Goal: Task Accomplishment & Management: Use online tool/utility

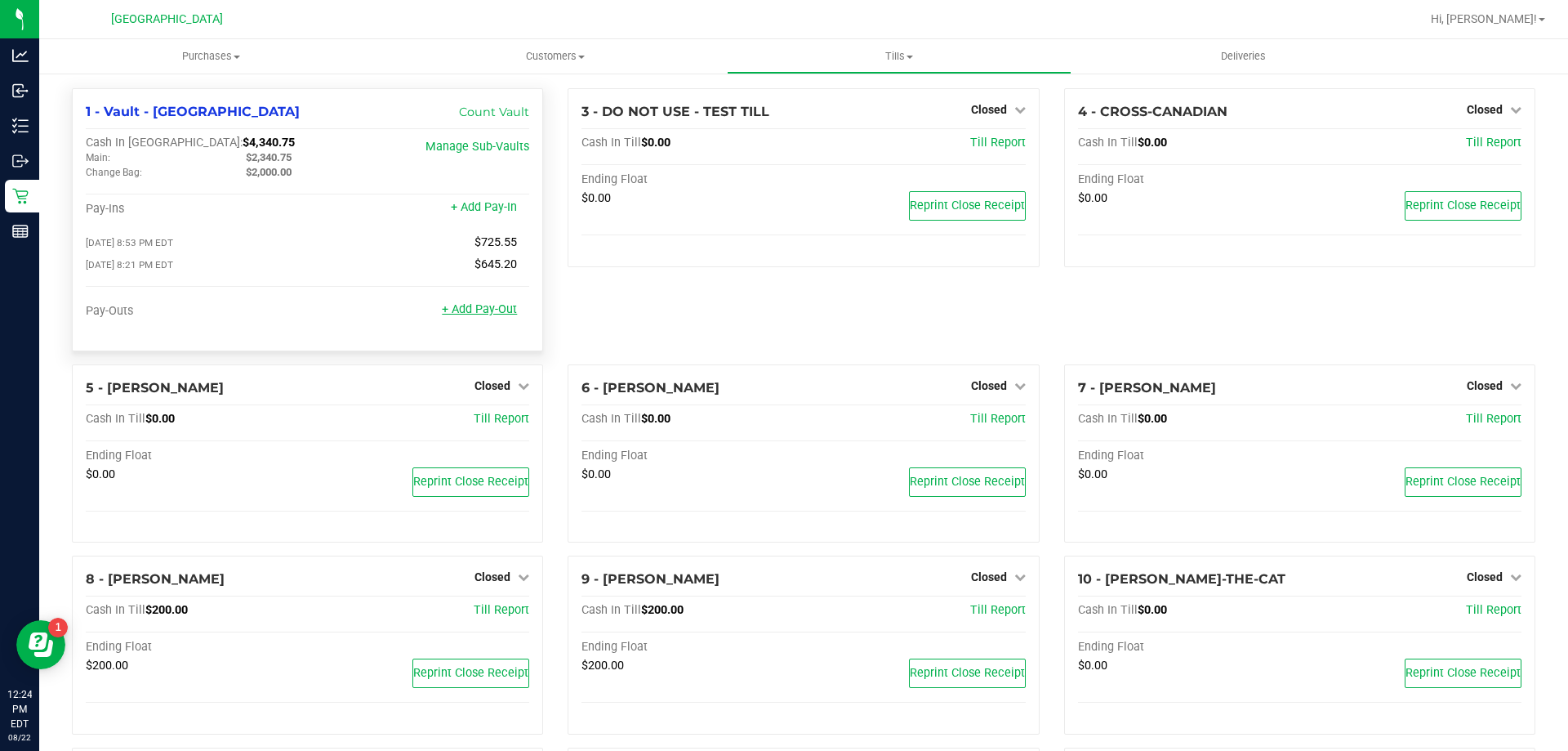
click at [479, 313] on link "+ Add Pay-Out" at bounding box center [479, 308] width 75 height 14
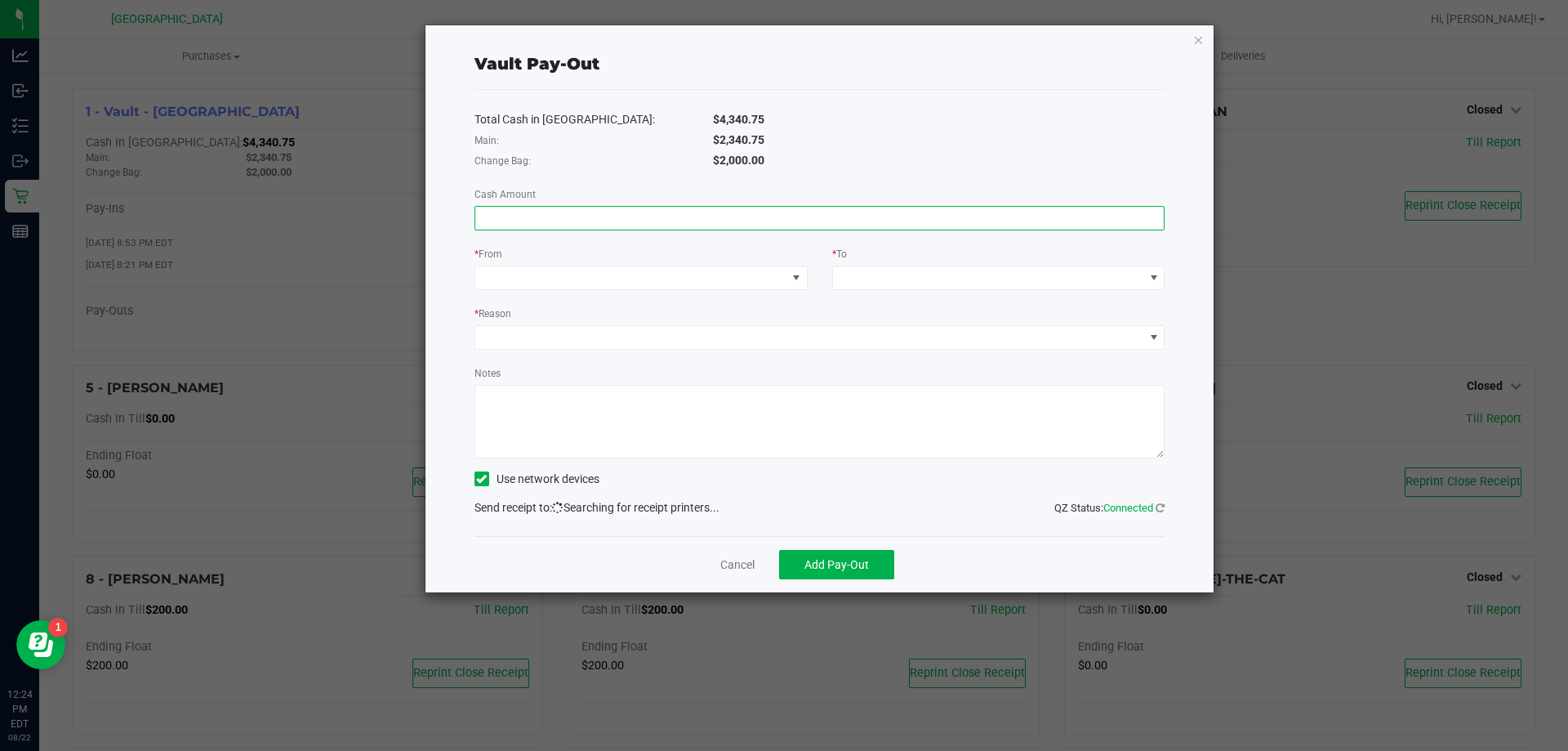
click at [535, 219] on input at bounding box center [819, 218] width 689 height 23
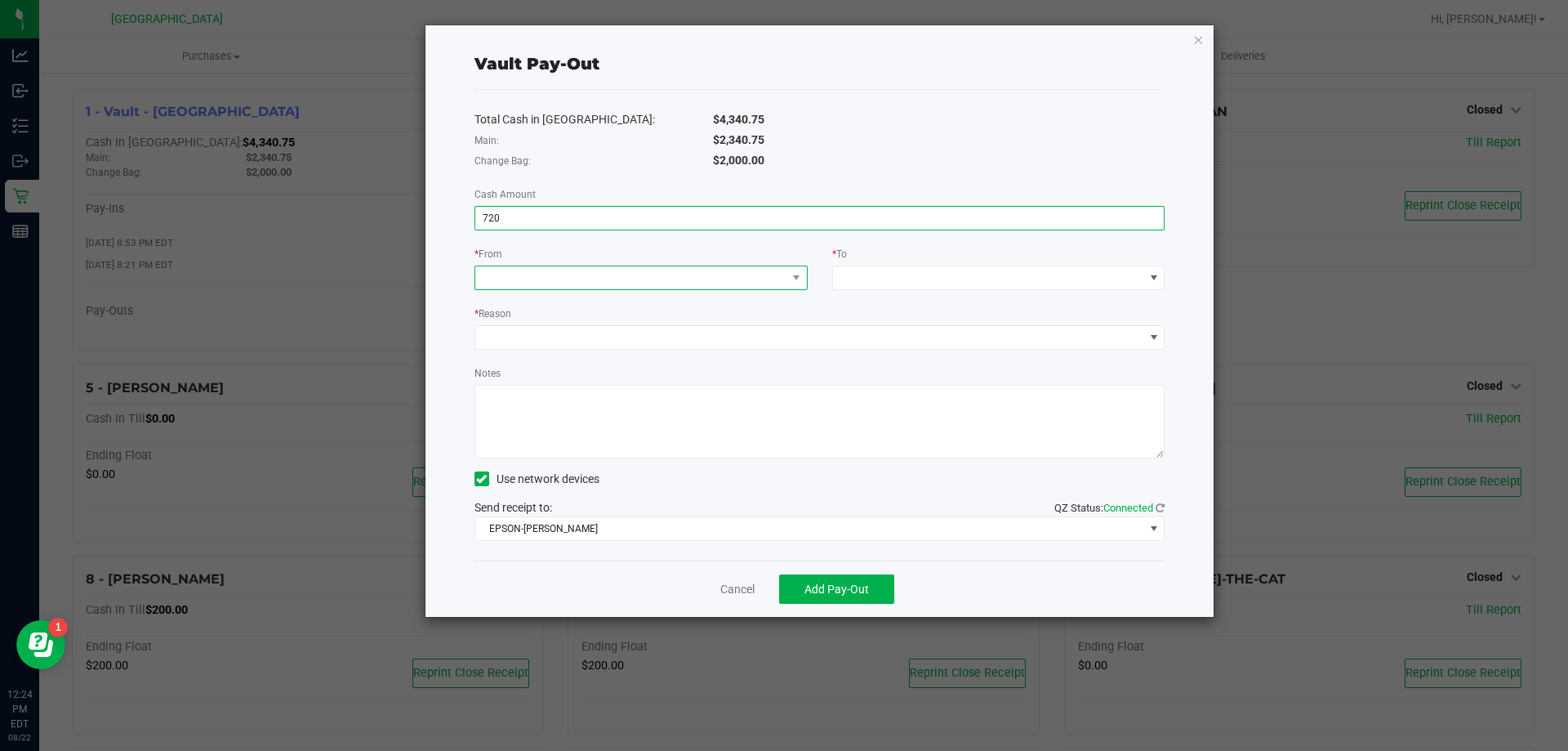
type input "$720.00"
click at [530, 287] on span at bounding box center [630, 278] width 311 height 23
click at [529, 352] on span "Change Bag" at bounding box center [516, 350] width 62 height 13
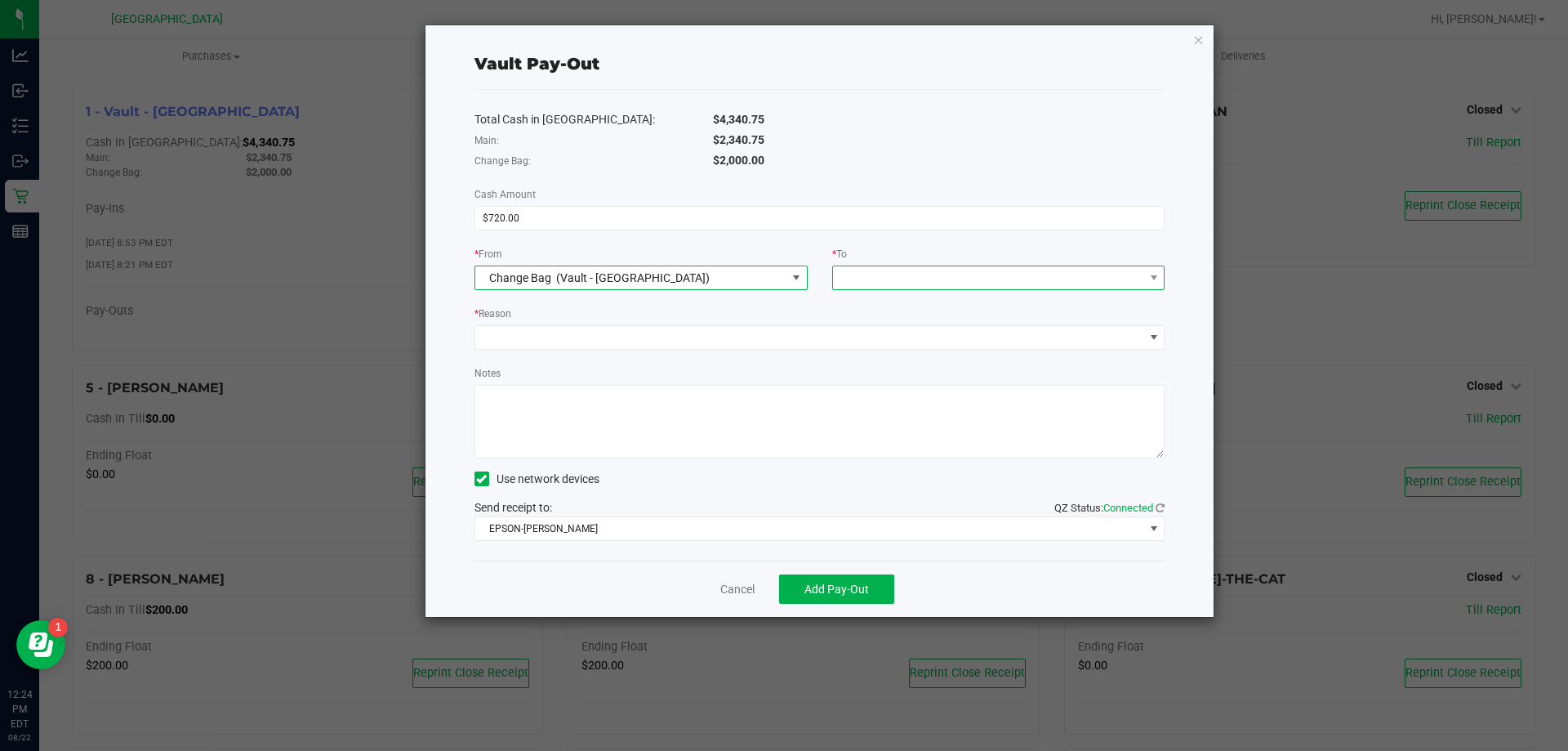
click at [951, 273] on span at bounding box center [989, 278] width 311 height 23
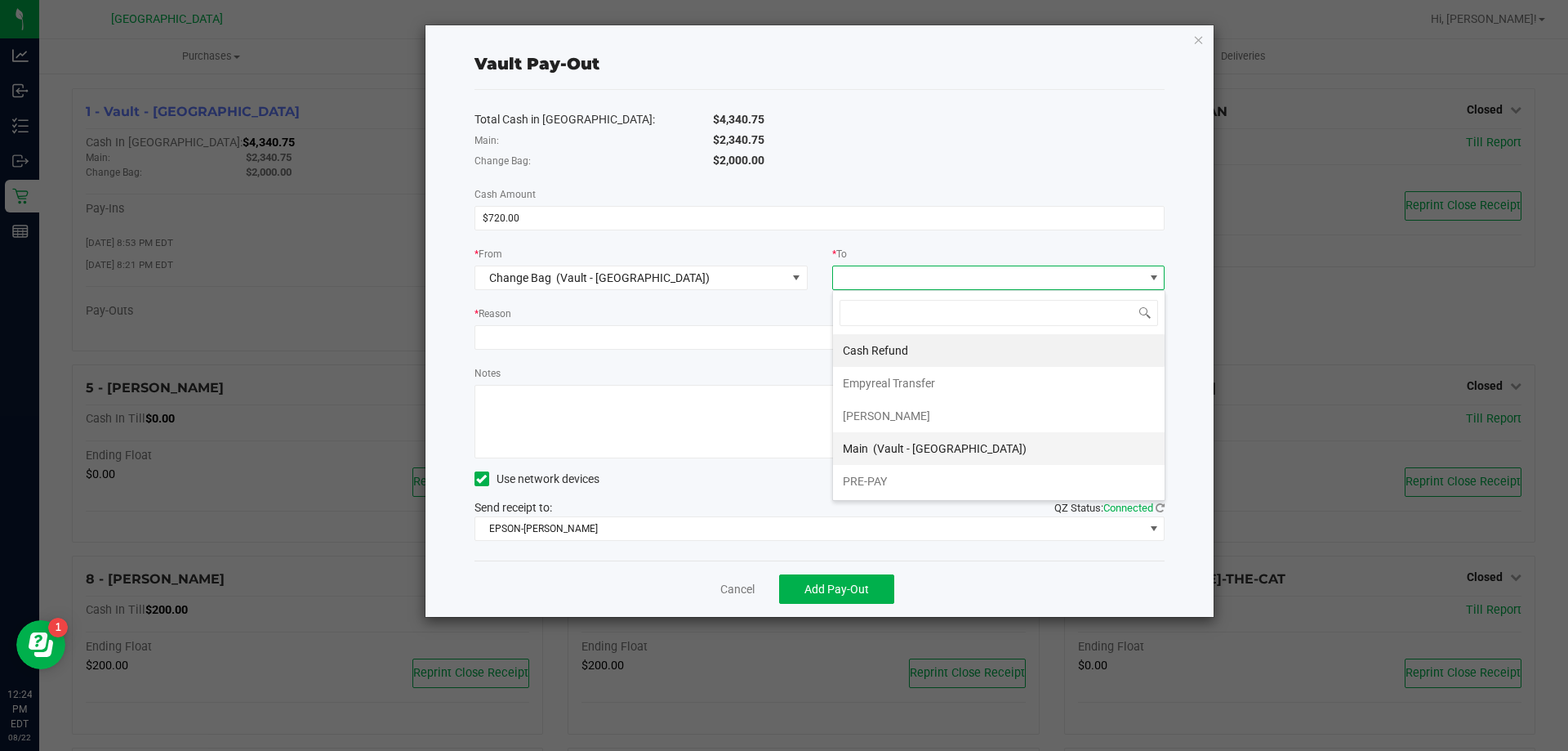
click at [884, 452] on span "(Vault - [GEOGRAPHIC_DATA])" at bounding box center [950, 448] width 154 height 13
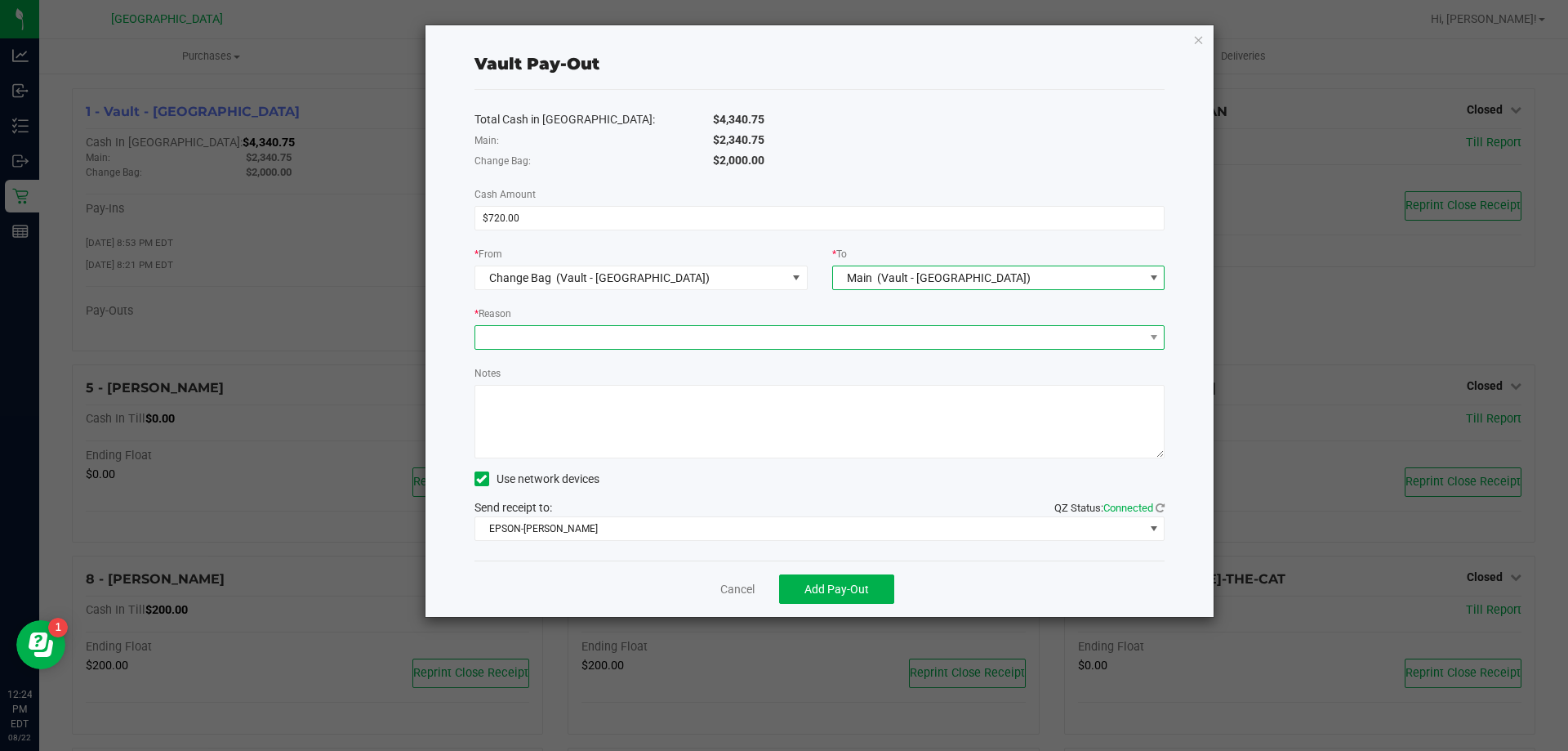
click at [579, 342] on span at bounding box center [809, 337] width 668 height 23
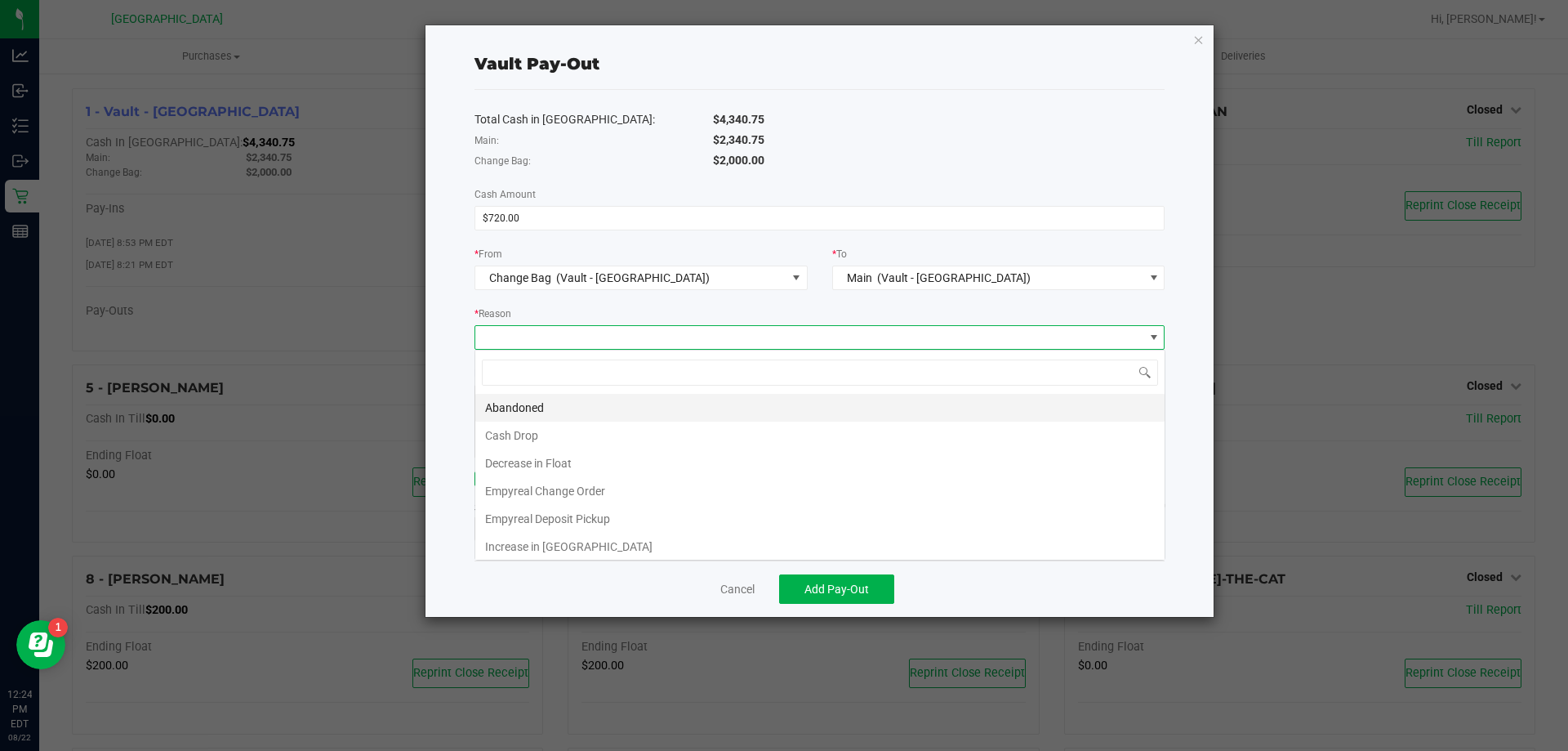
scroll to position [24, 690]
click at [516, 488] on li "Empyreal Change Order" at bounding box center [819, 491] width 689 height 28
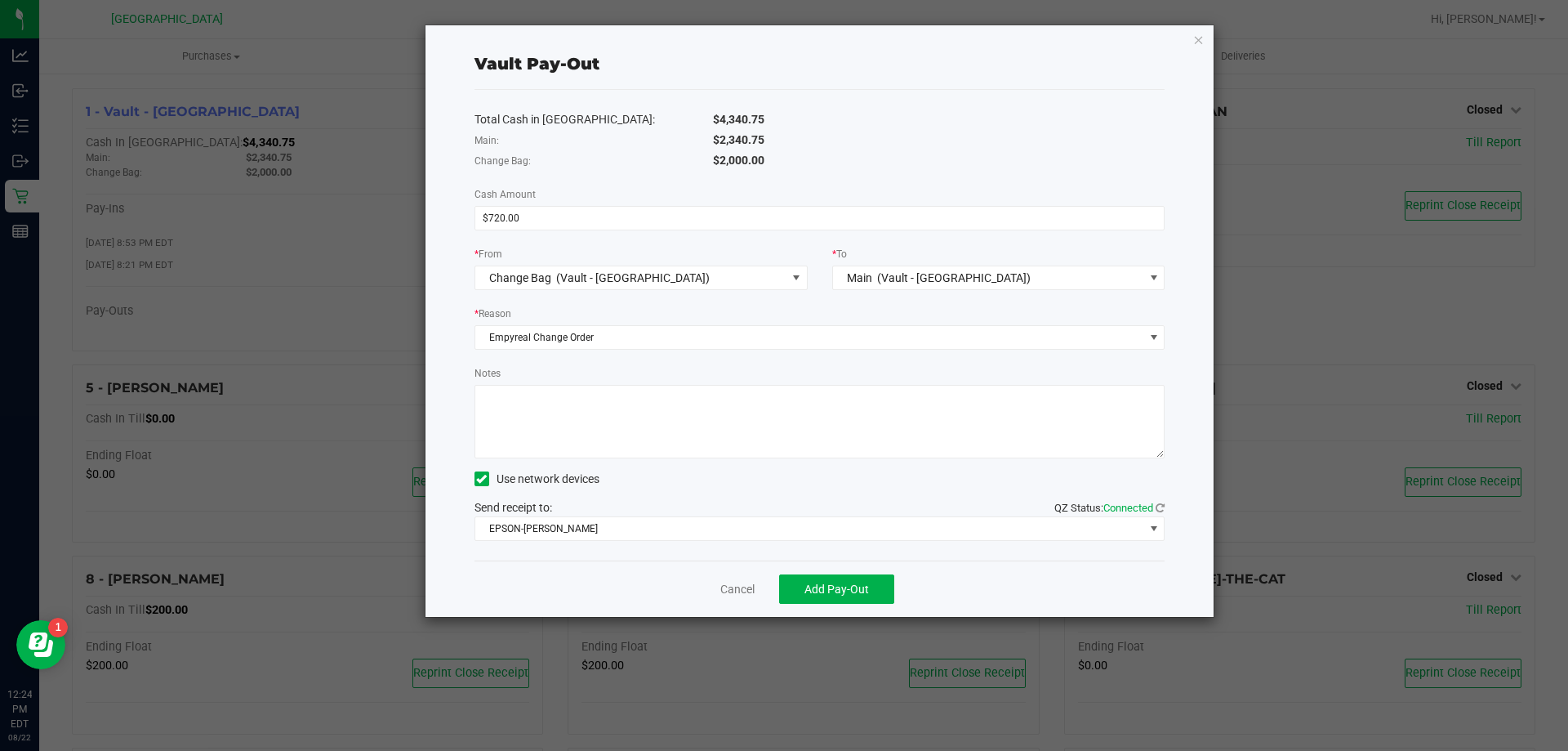
click at [552, 428] on textarea "Notes" at bounding box center [819, 420] width 691 height 73
click at [561, 519] on span "EPSON-[PERSON_NAME]" at bounding box center [809, 528] width 668 height 23
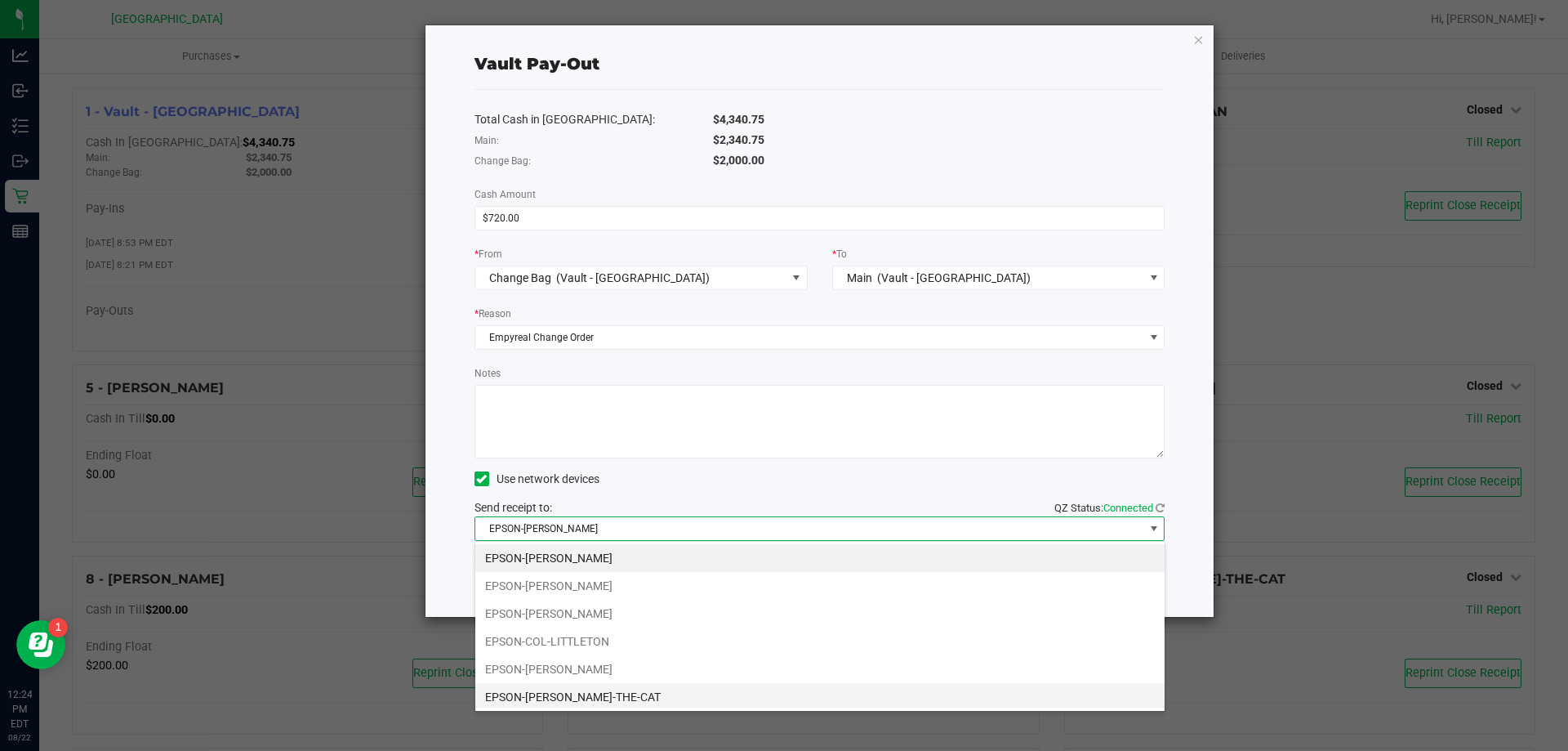
click at [571, 693] on li "EPSON-[PERSON_NAME]-THE-CAT" at bounding box center [819, 696] width 689 height 28
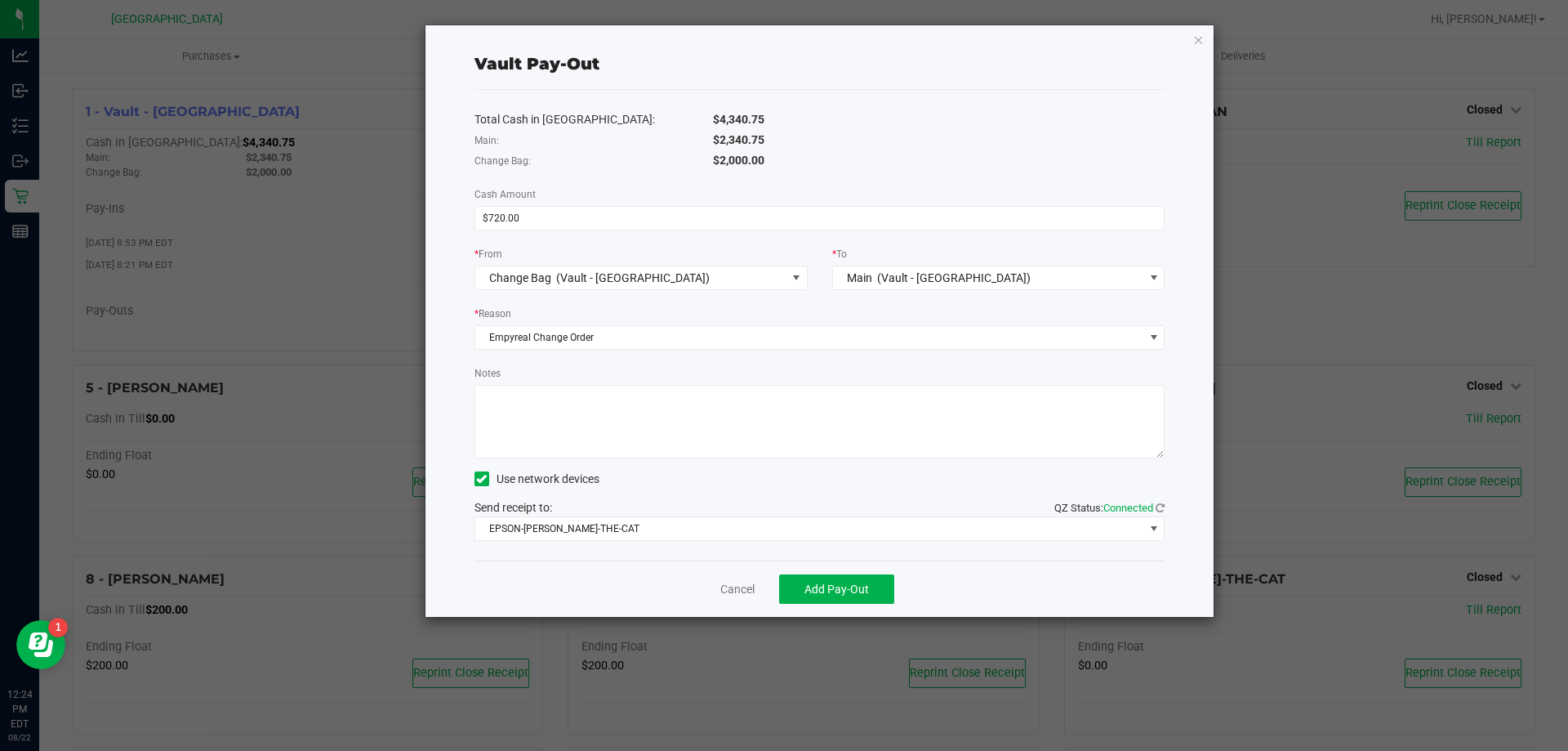
click at [555, 419] on textarea "Notes" at bounding box center [819, 420] width 691 height 73
type textarea "EMP Change Order Created On [DATE], Arrival [DATE] , Amount $720"
click at [566, 583] on div "Cancel Add Pay-Out" at bounding box center [819, 588] width 691 height 56
click at [844, 587] on span "Add Pay-Out" at bounding box center [837, 589] width 65 height 13
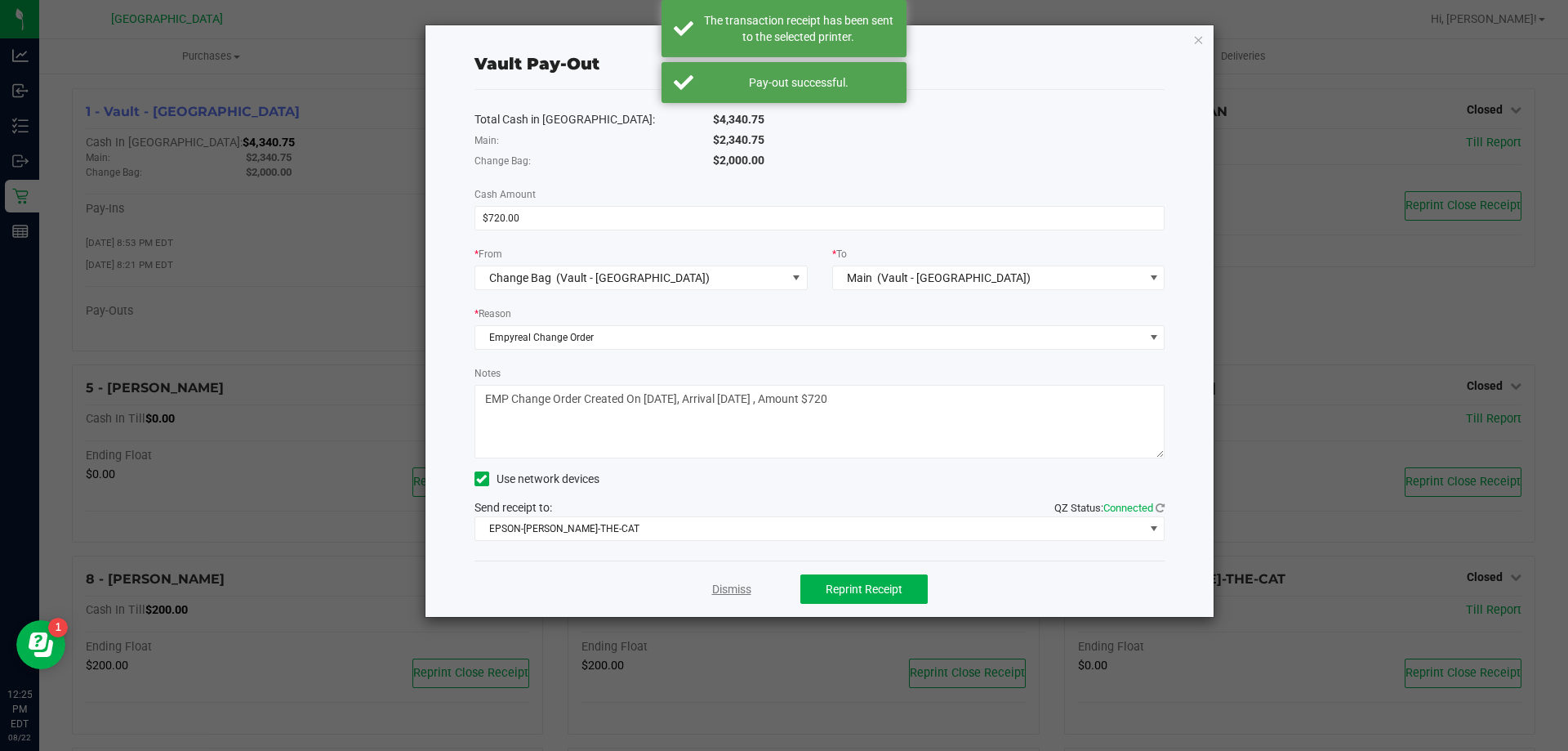
click at [744, 585] on link "Dismiss" at bounding box center [731, 589] width 39 height 18
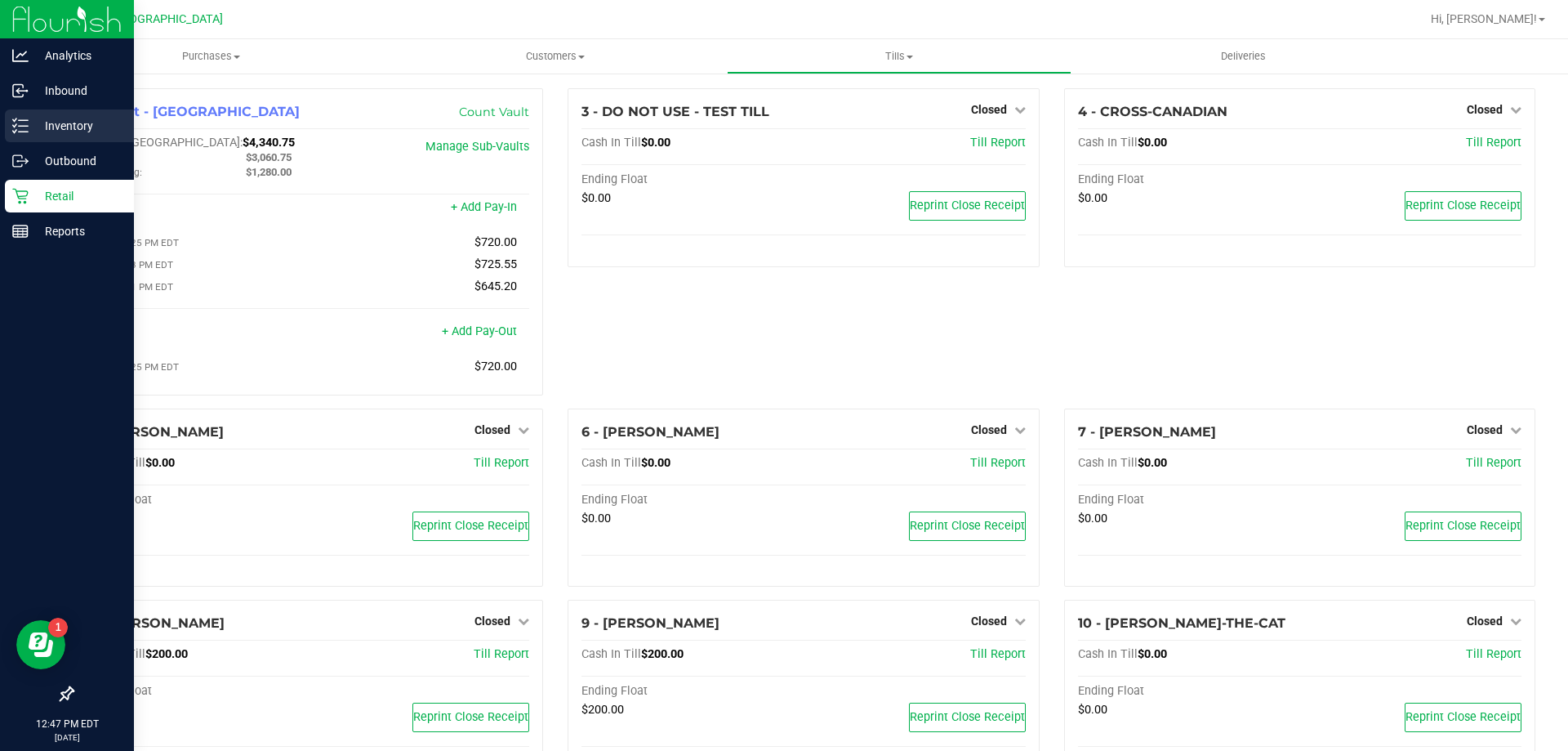
click at [45, 136] on div "Inventory" at bounding box center [68, 125] width 129 height 32
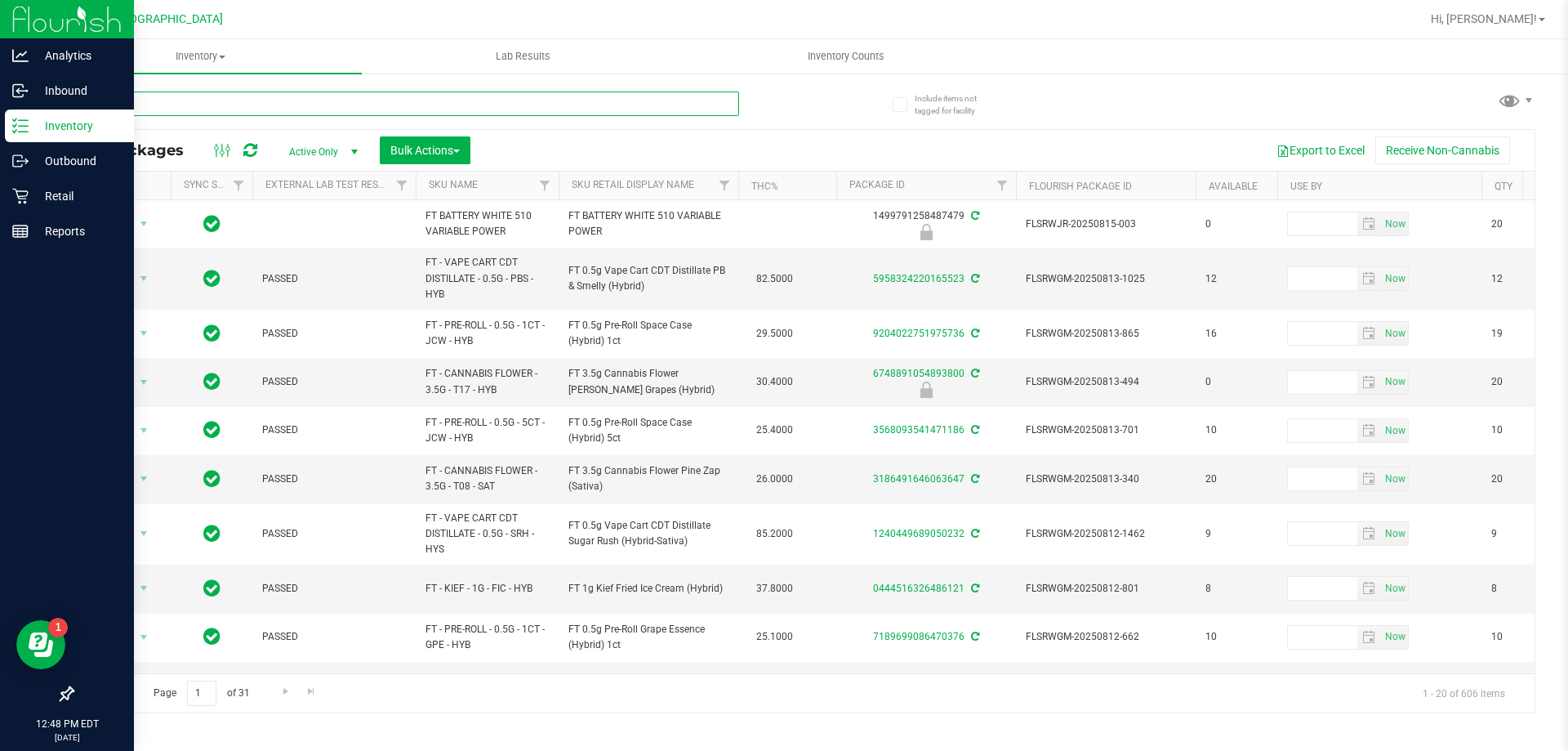
click at [136, 99] on input "text" at bounding box center [405, 104] width 667 height 24
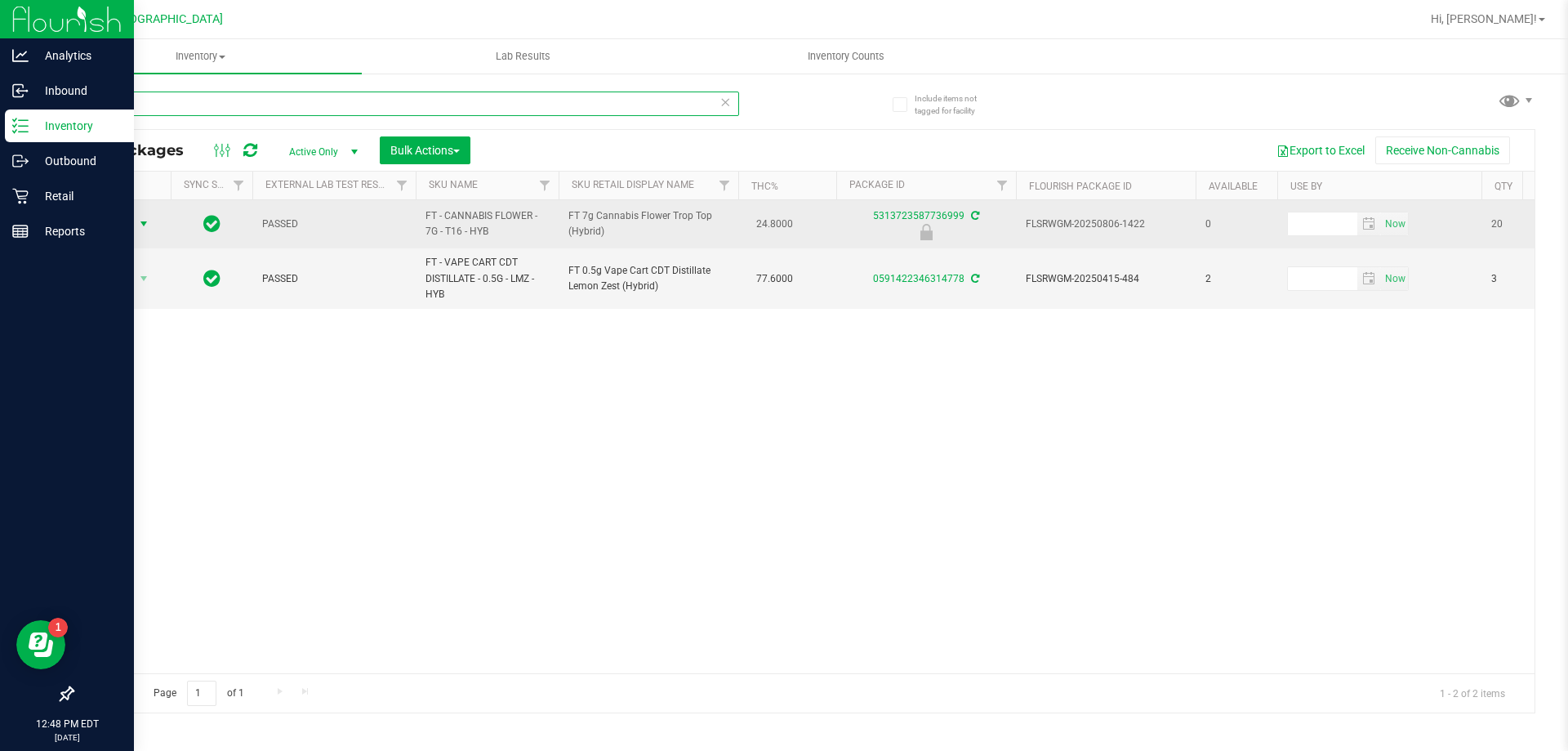
type input "1422"
click at [119, 224] on span "Action" at bounding box center [111, 223] width 44 height 23
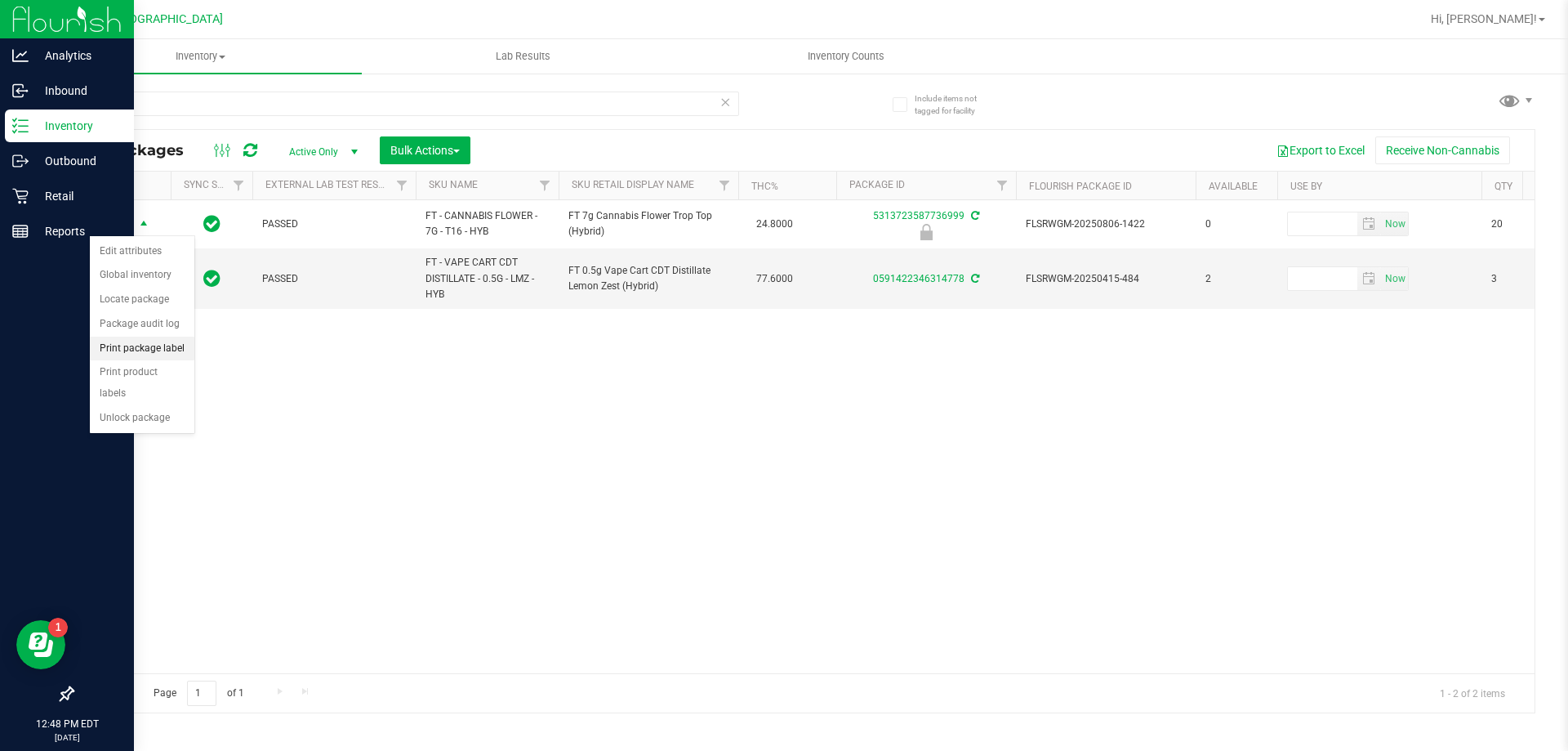
click at [133, 344] on li "Print package label" at bounding box center [142, 348] width 105 height 24
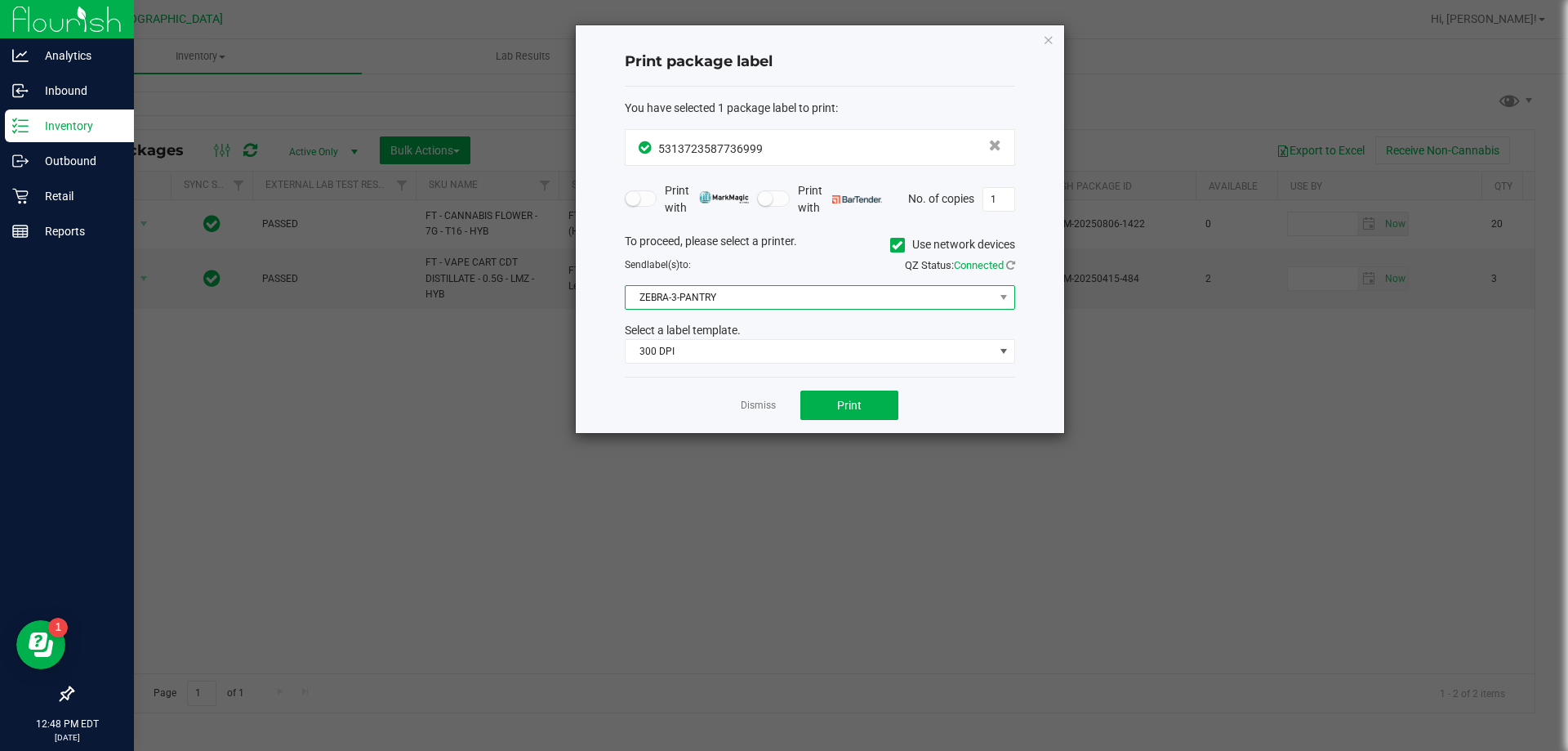
click at [762, 308] on span "ZEBRA-3-PANTRY" at bounding box center [810, 297] width 368 height 23
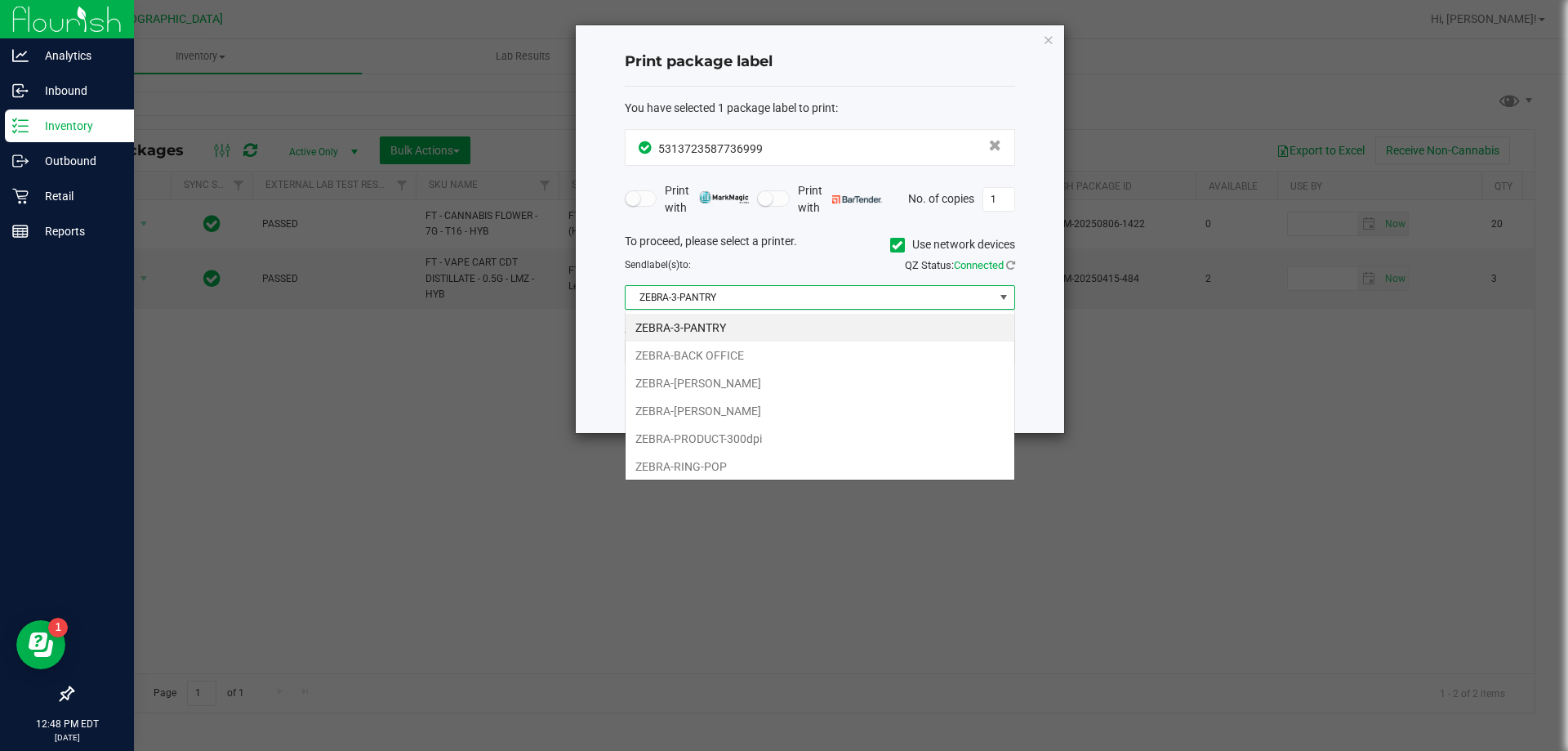
scroll to position [24, 391]
click at [719, 458] on li "ZEBRA-RING-POP" at bounding box center [820, 467] width 389 height 28
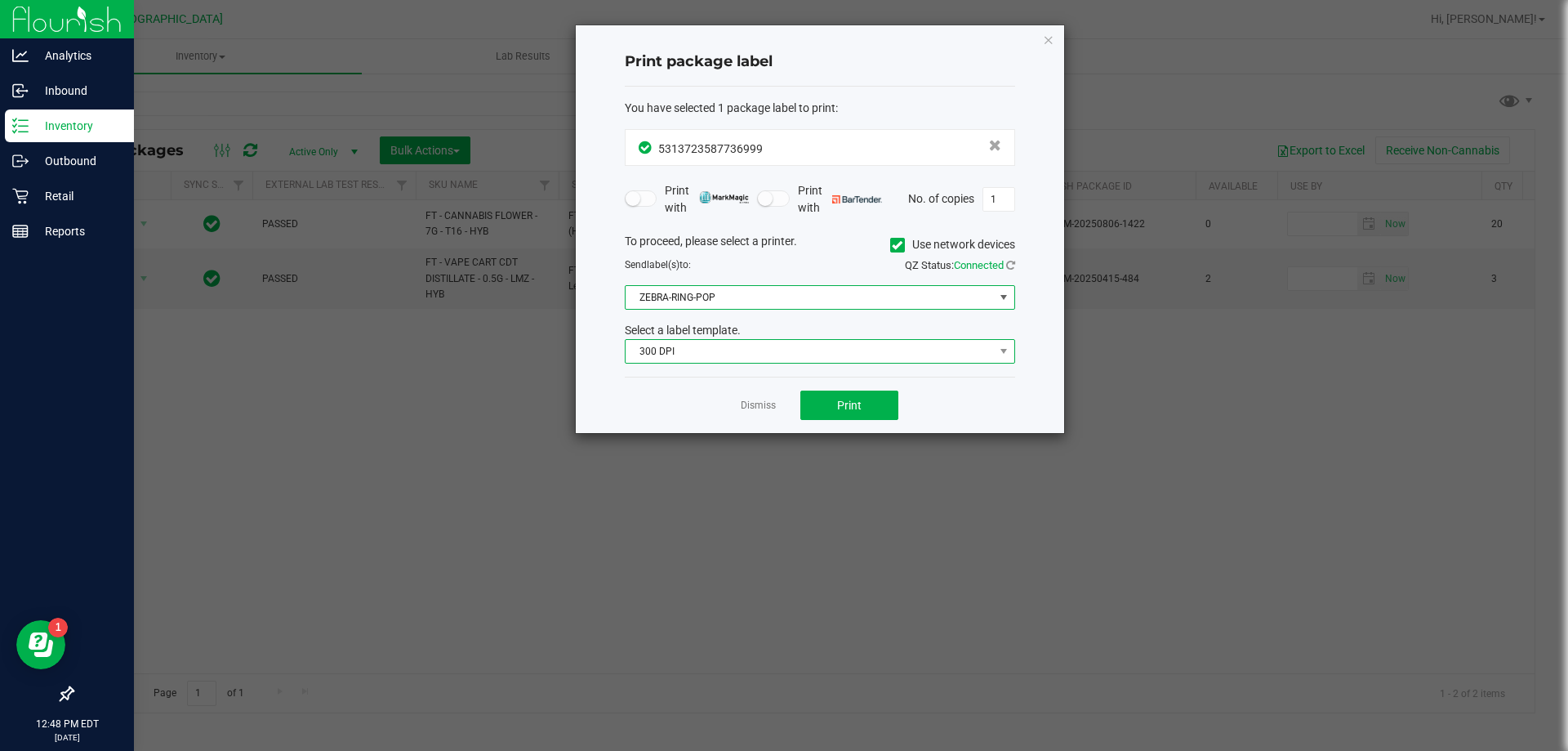
click at [728, 350] on span "300 DPI" at bounding box center [810, 351] width 368 height 23
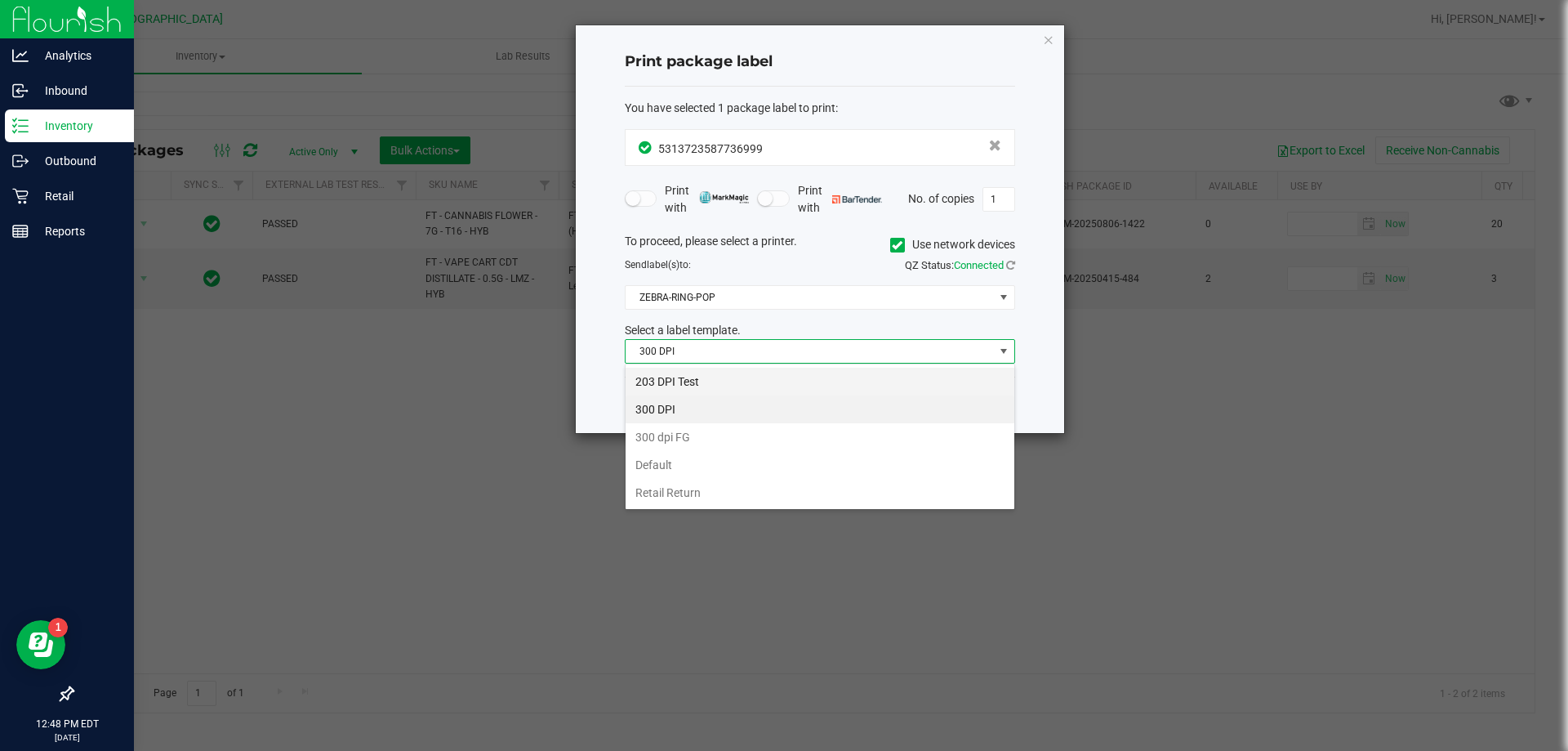
click at [678, 373] on li "203 DPI Test" at bounding box center [820, 382] width 389 height 28
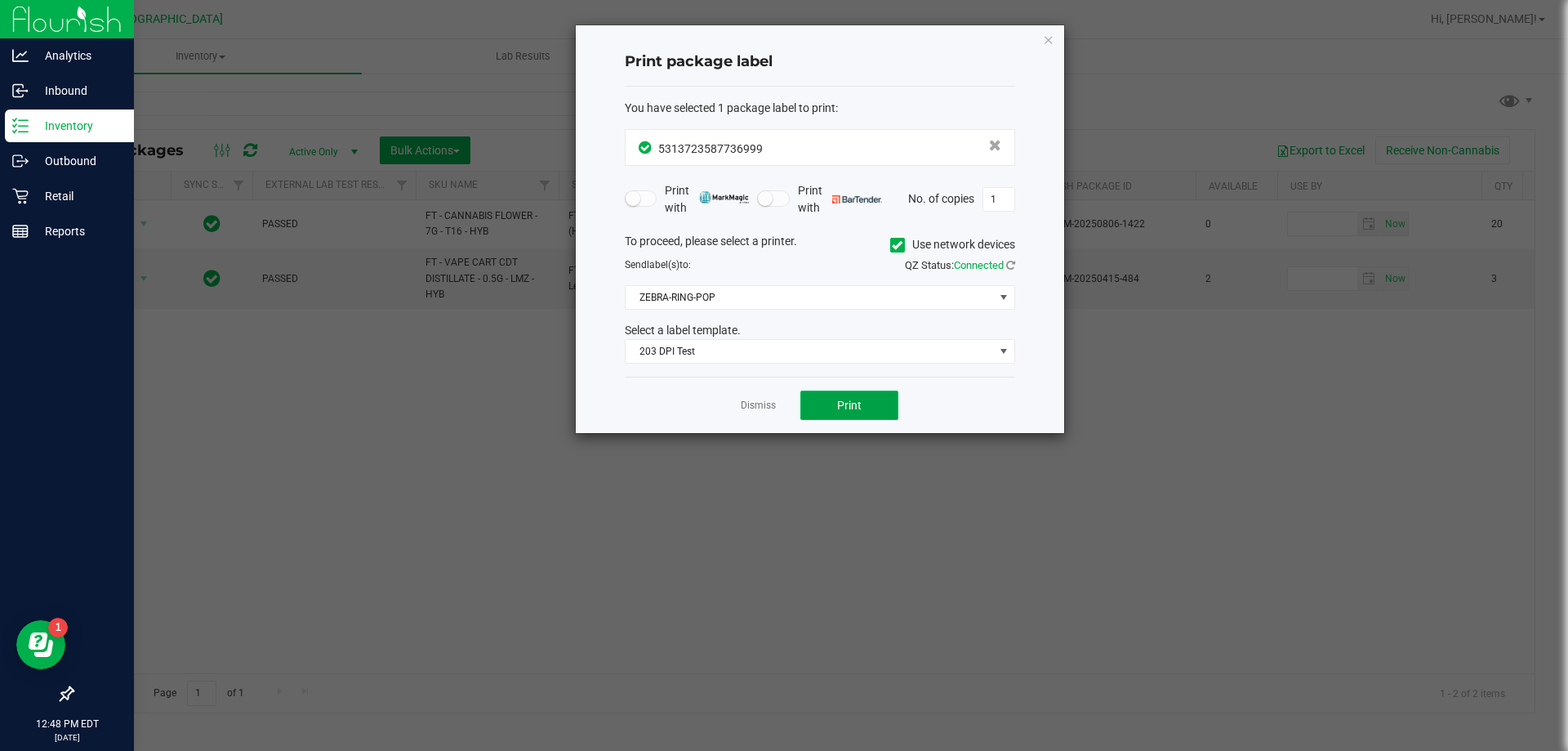
click at [846, 391] on button "Print" at bounding box center [849, 406] width 98 height 30
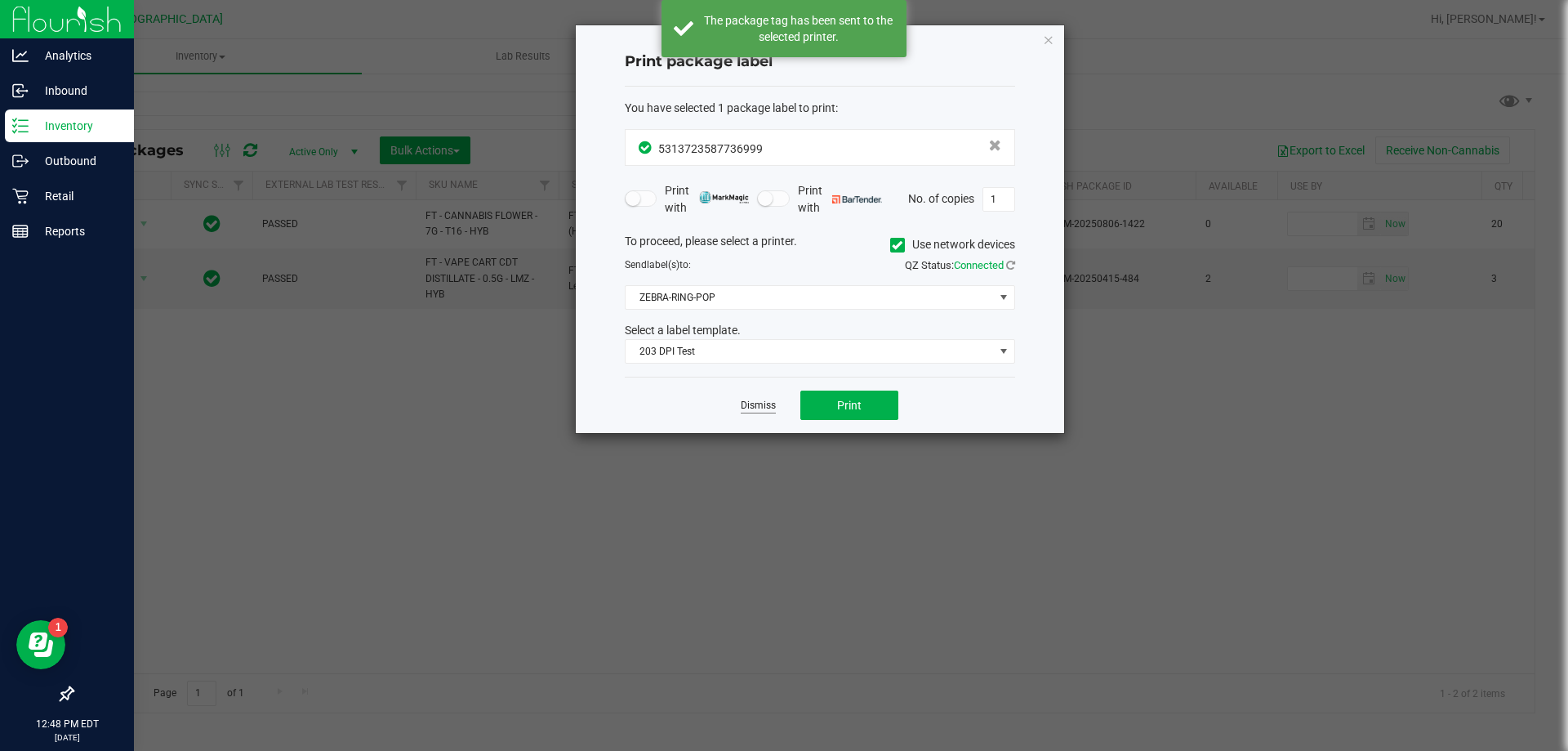
click at [760, 399] on link "Dismiss" at bounding box center [758, 405] width 35 height 14
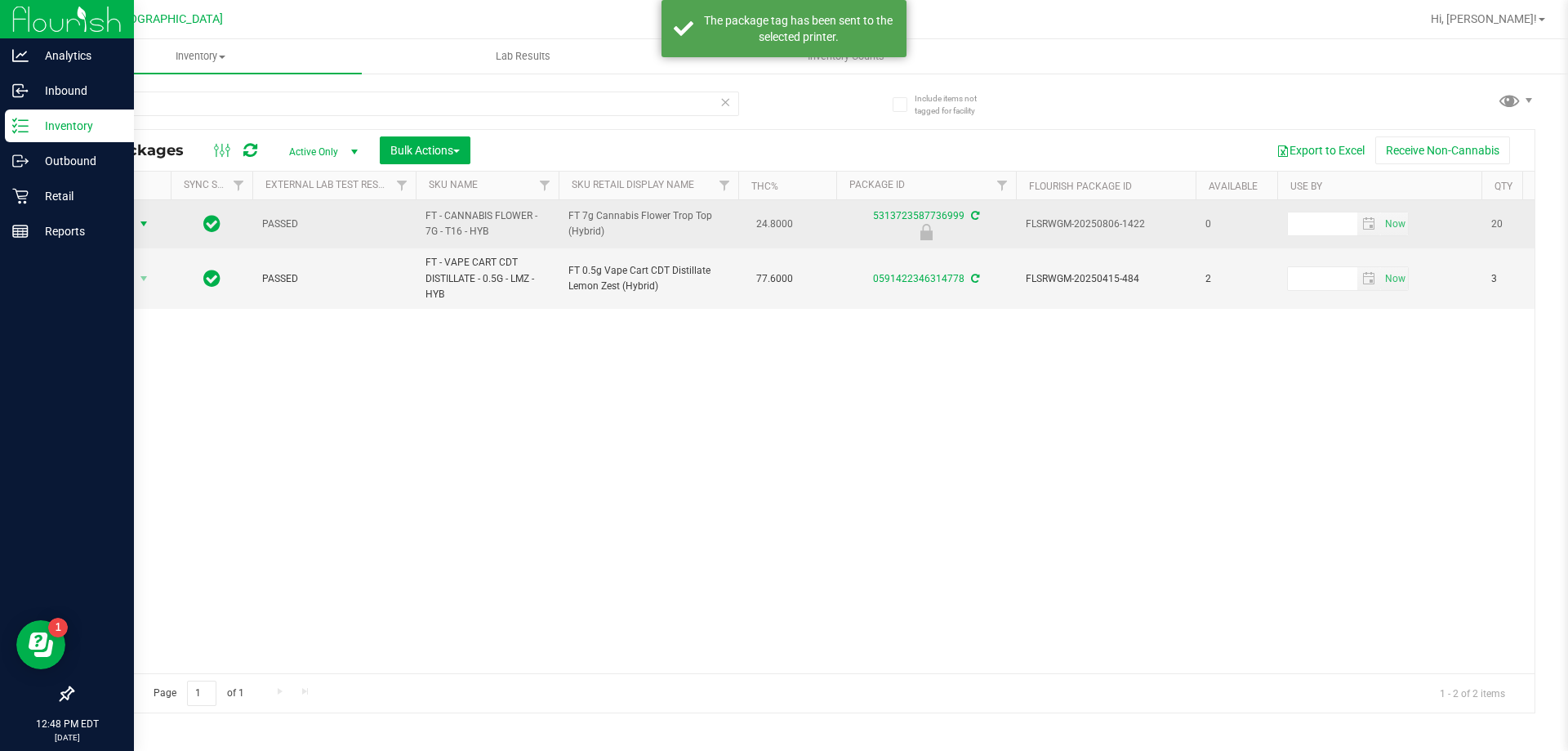
click at [121, 225] on span "Action" at bounding box center [111, 223] width 44 height 23
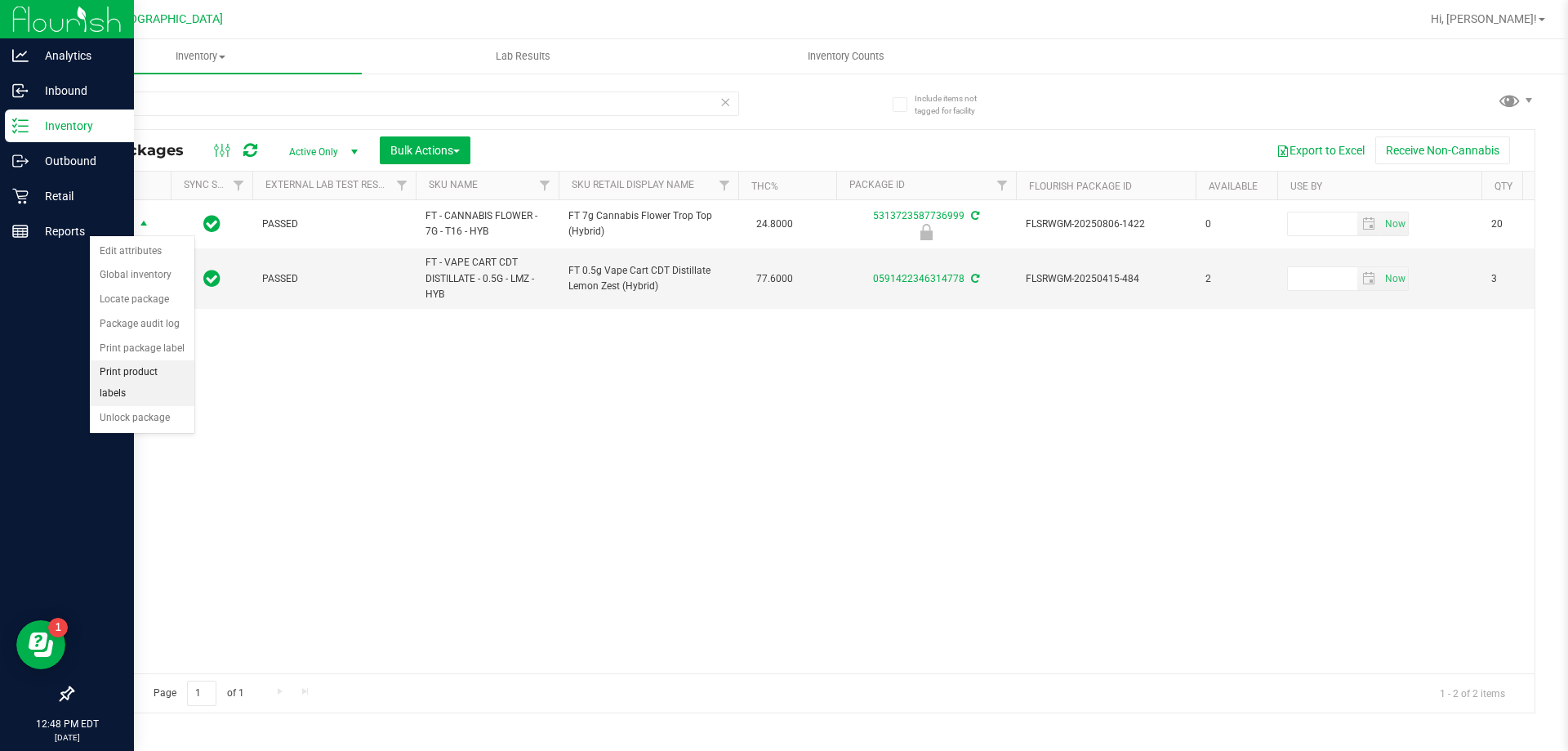
click at [143, 375] on li "Print product labels" at bounding box center [142, 382] width 105 height 45
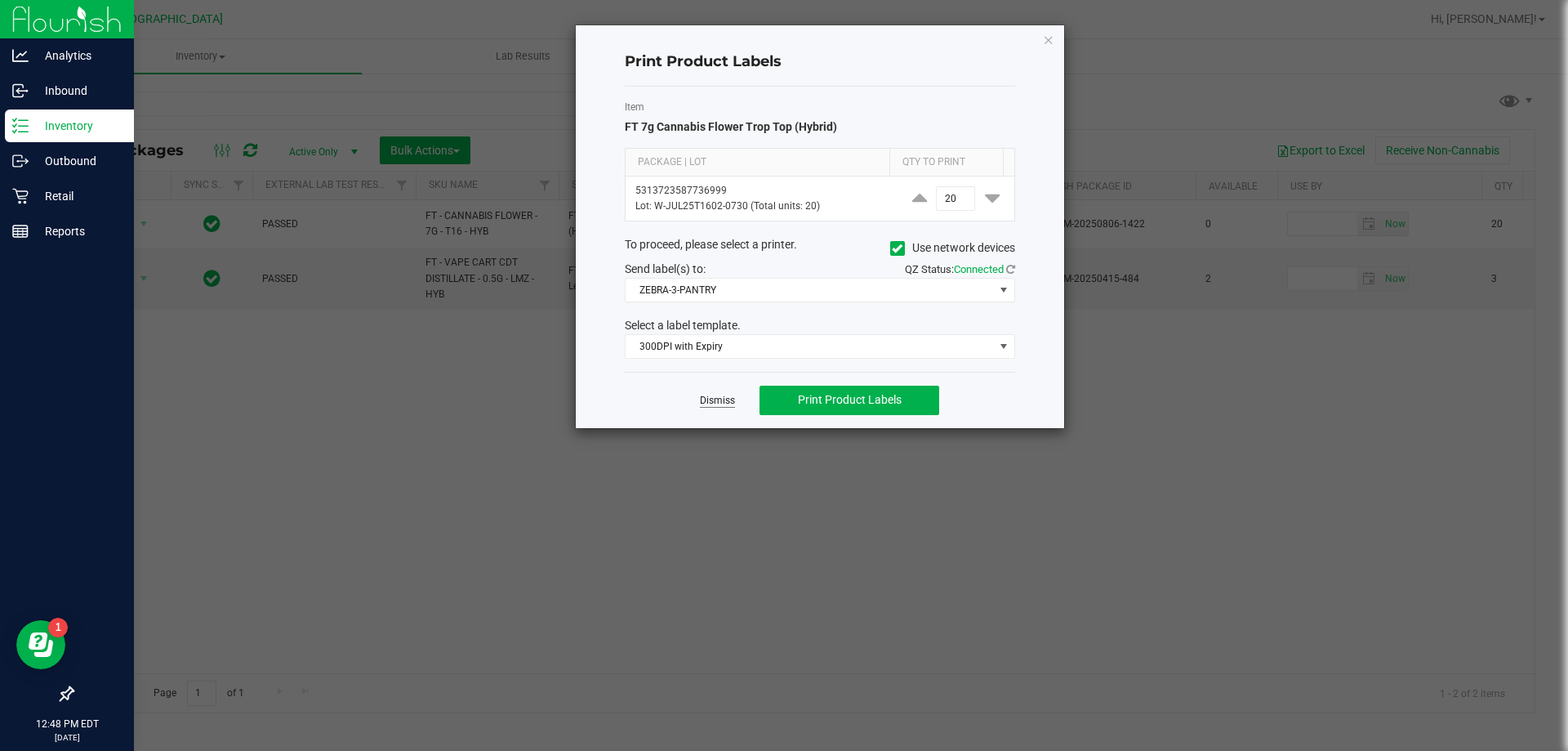
click at [717, 402] on link "Dismiss" at bounding box center [717, 400] width 35 height 14
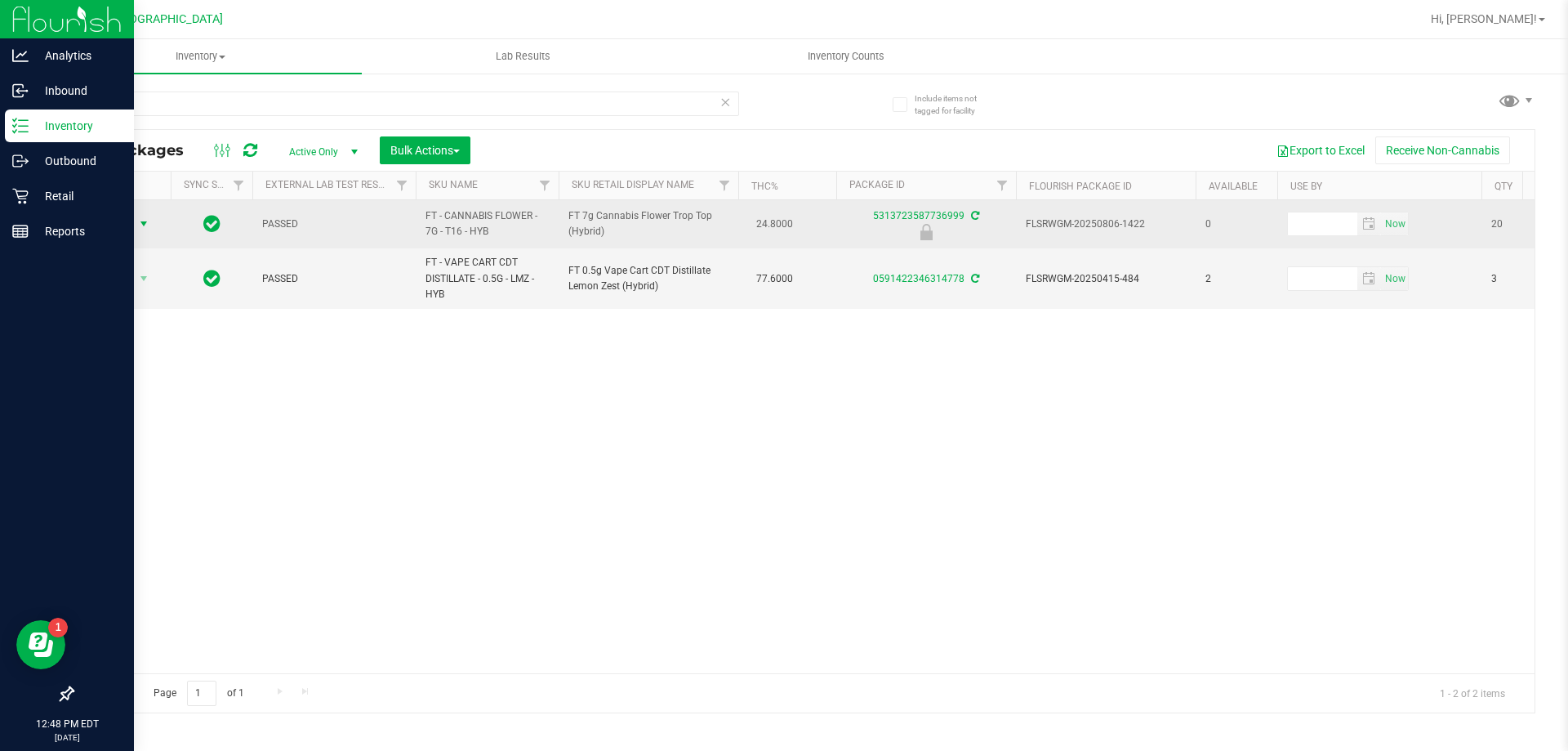
click at [106, 229] on span "Action" at bounding box center [111, 223] width 44 height 23
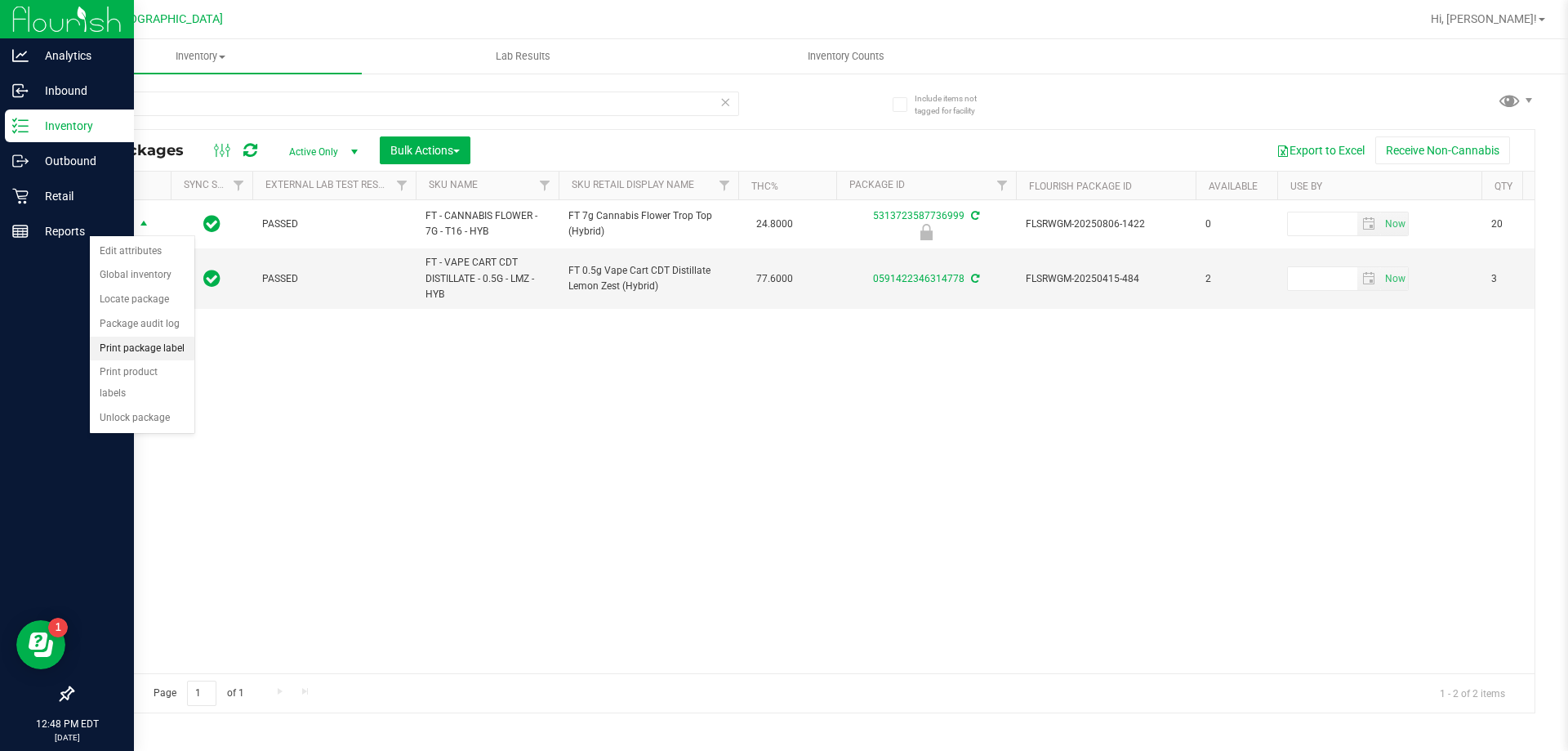
click at [140, 341] on li "Print package label" at bounding box center [142, 348] width 105 height 24
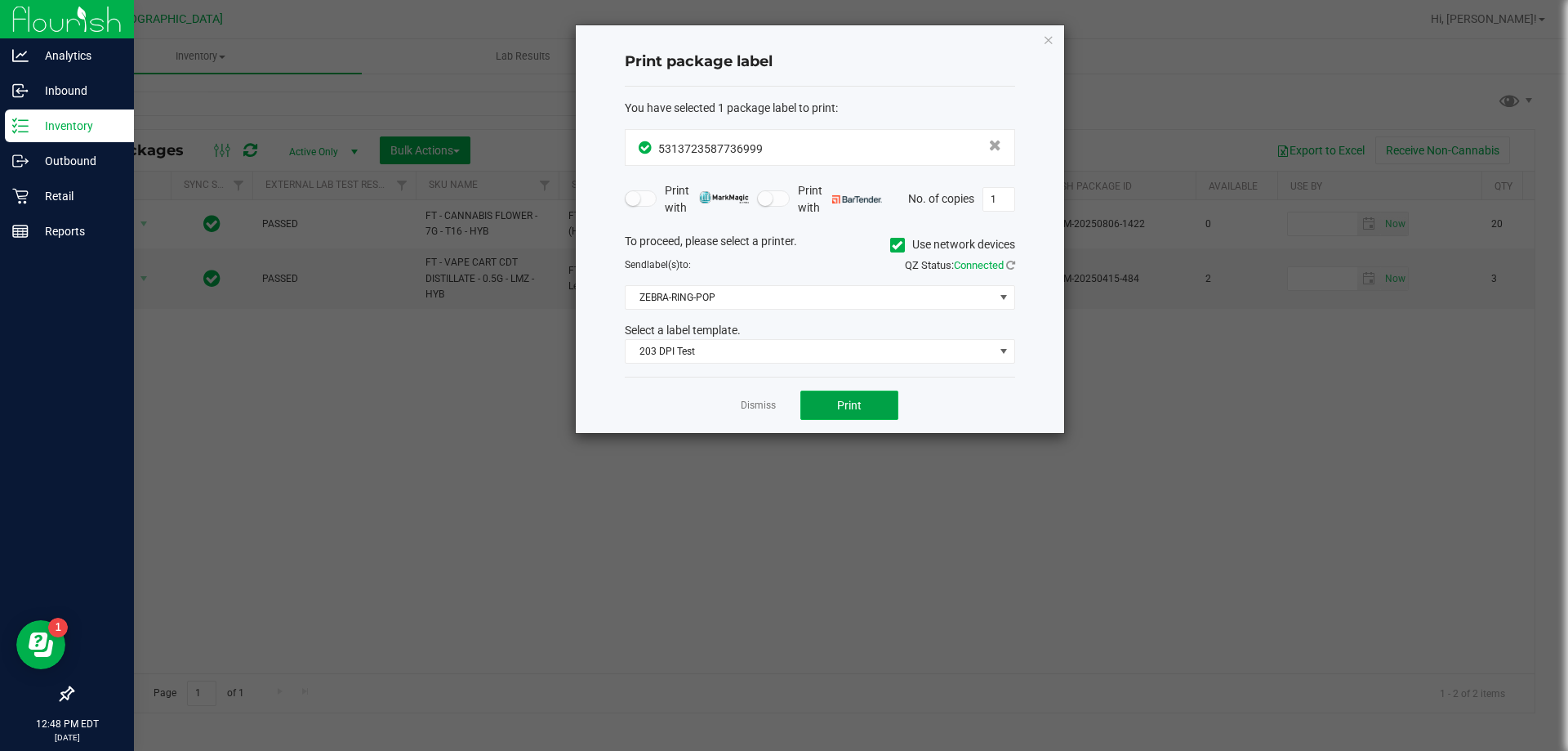
click at [856, 412] on span "Print" at bounding box center [849, 405] width 24 height 13
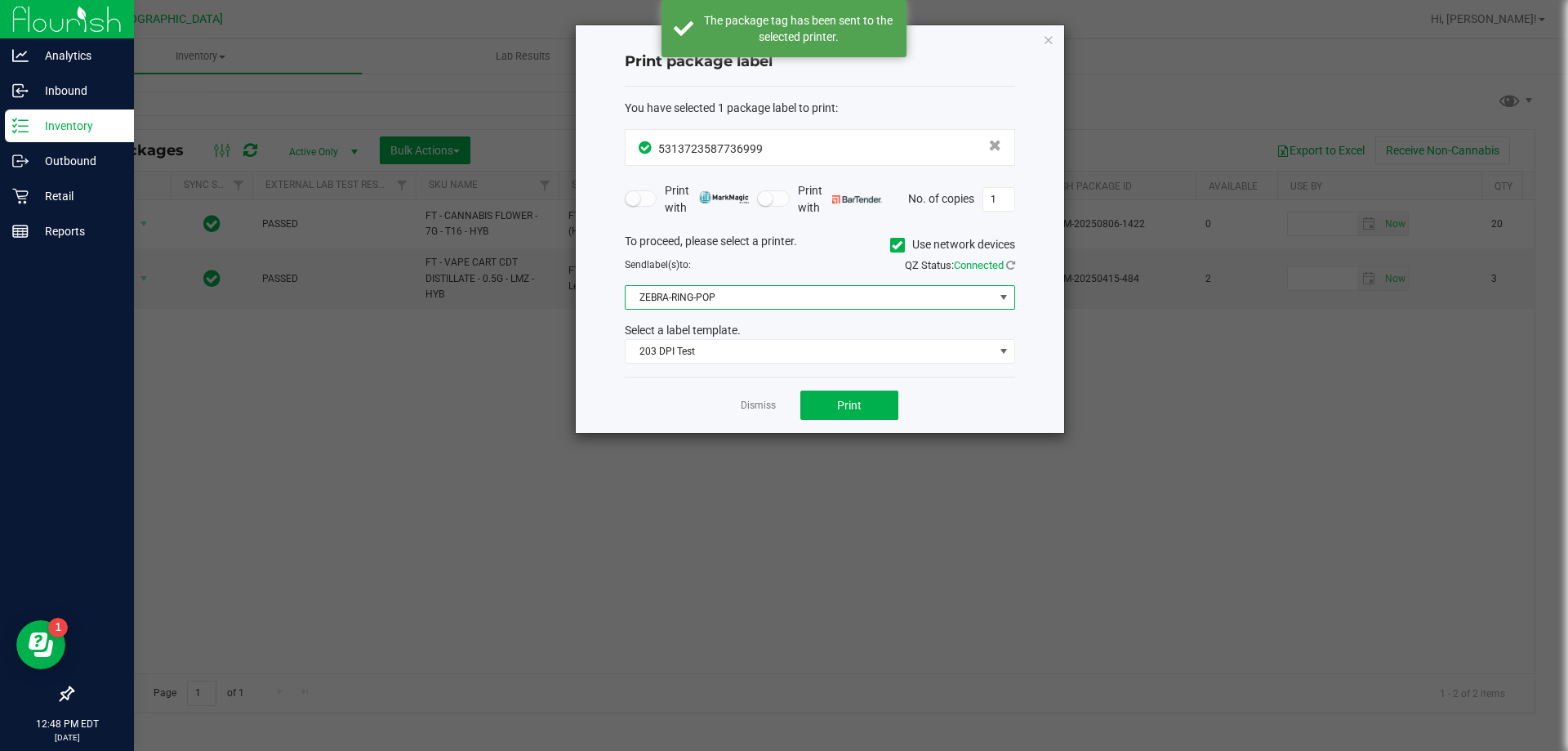
click at [759, 300] on span "ZEBRA-RING-POP" at bounding box center [810, 297] width 368 height 23
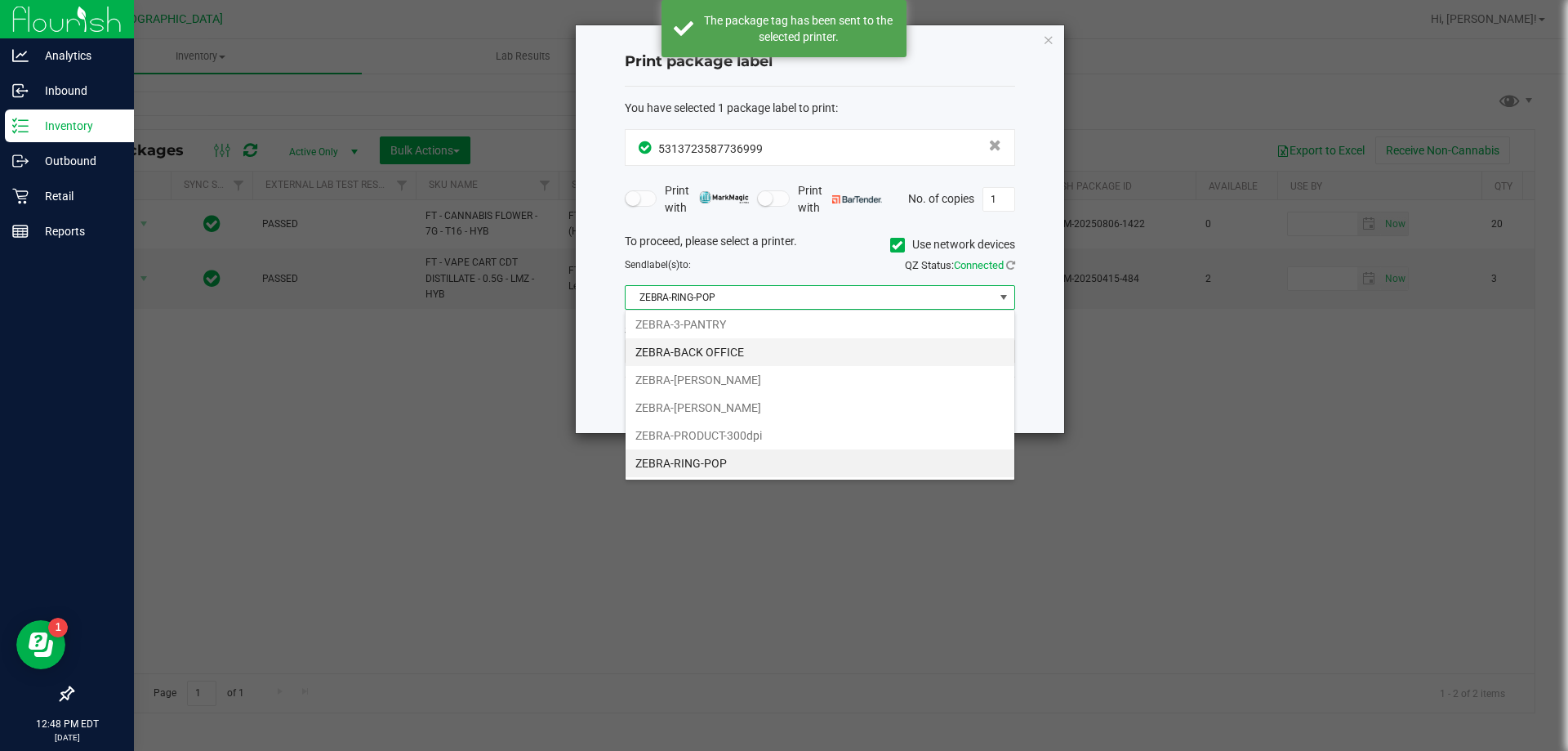
click at [715, 355] on li "ZEBRA-BACK OFFICE" at bounding box center [820, 352] width 389 height 28
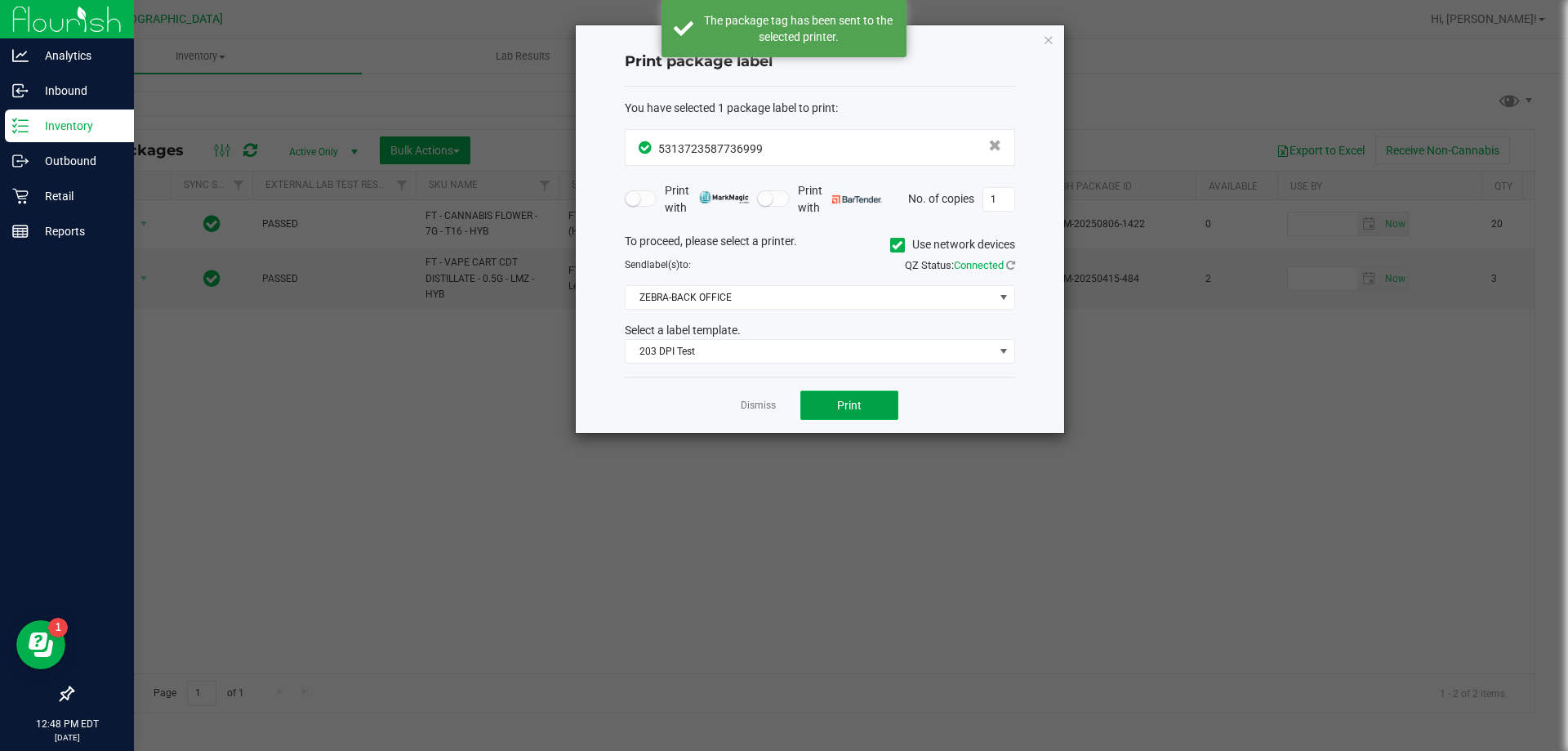
click at [829, 401] on button "Print" at bounding box center [849, 406] width 98 height 30
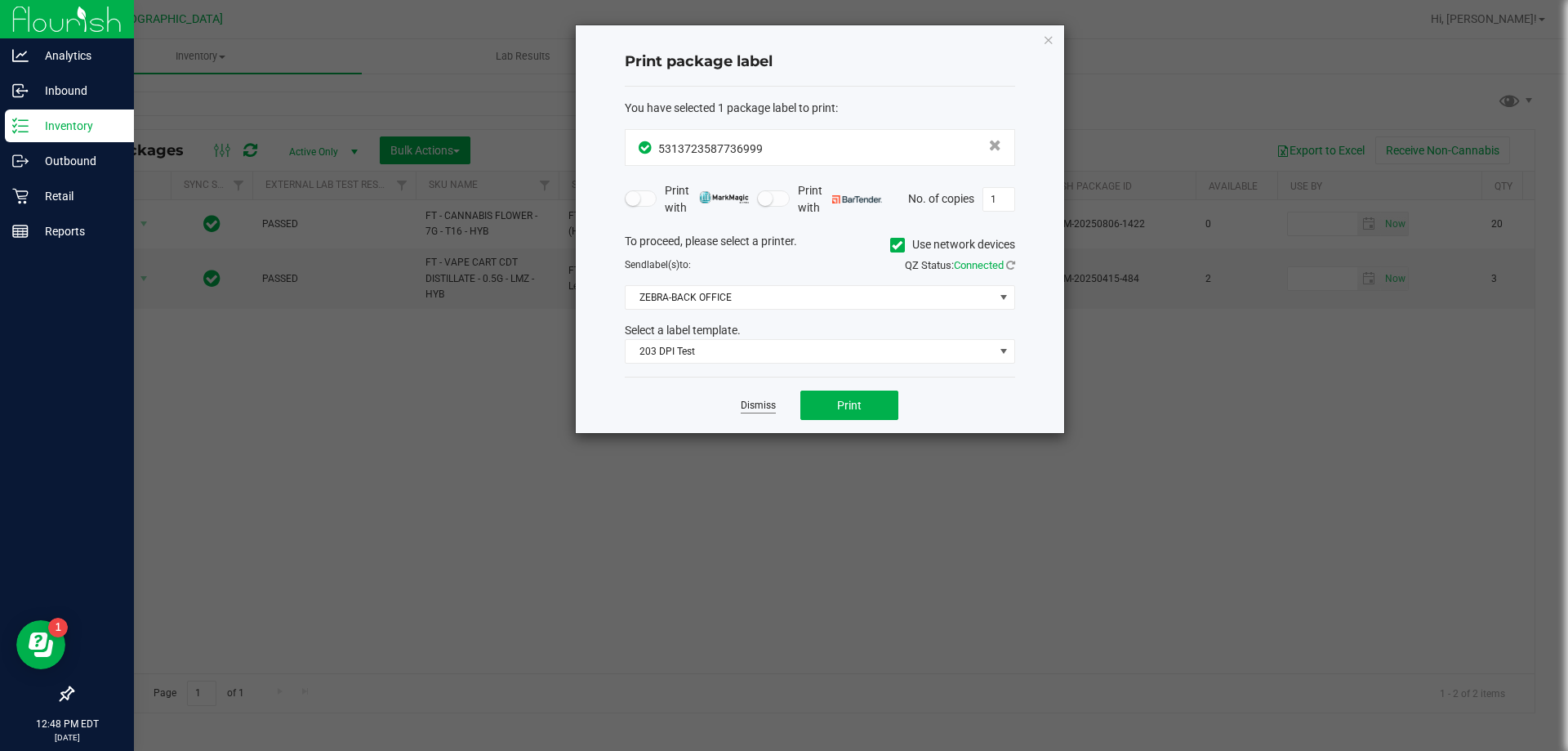
click at [756, 411] on link "Dismiss" at bounding box center [758, 405] width 35 height 14
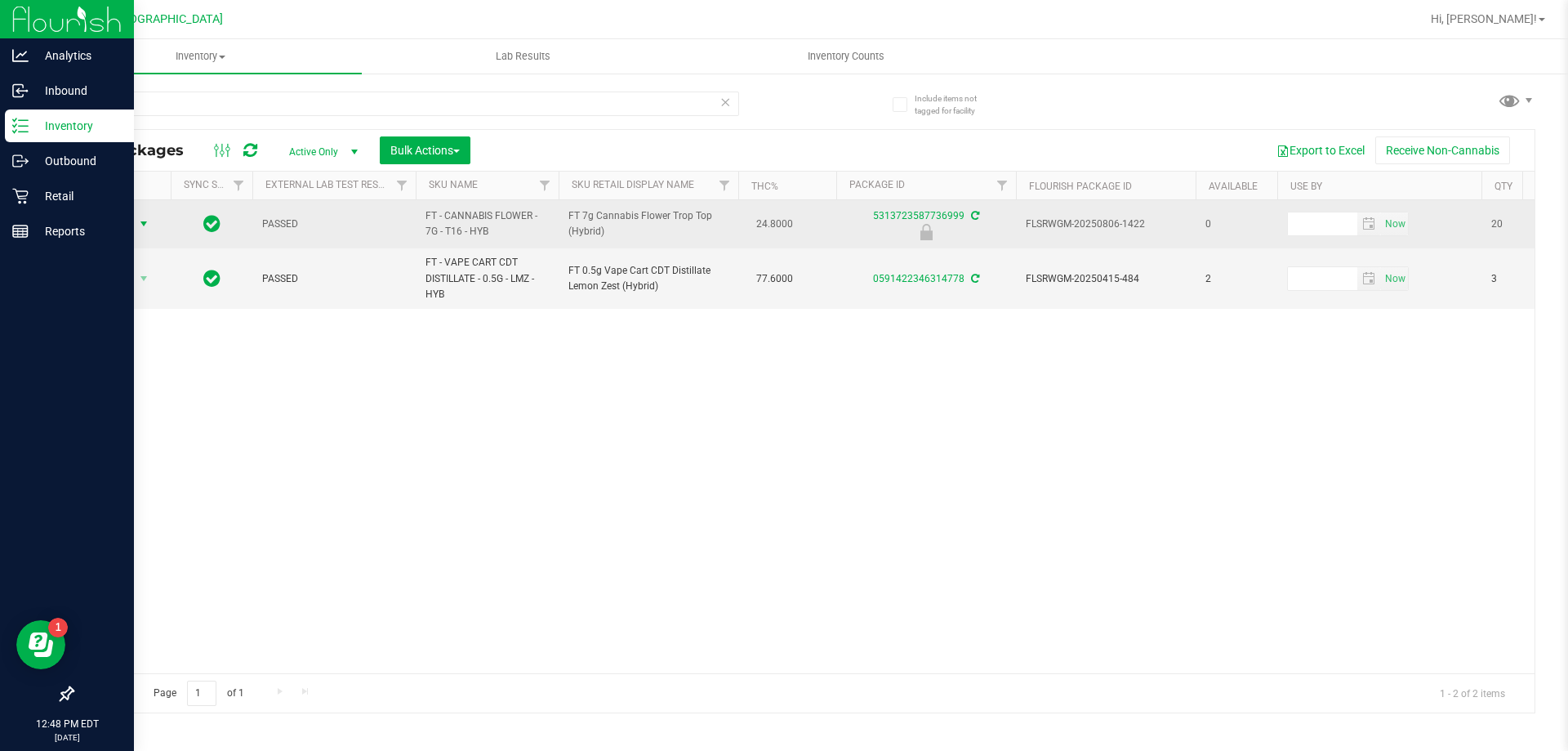
click at [121, 228] on span "Action" at bounding box center [111, 223] width 44 height 23
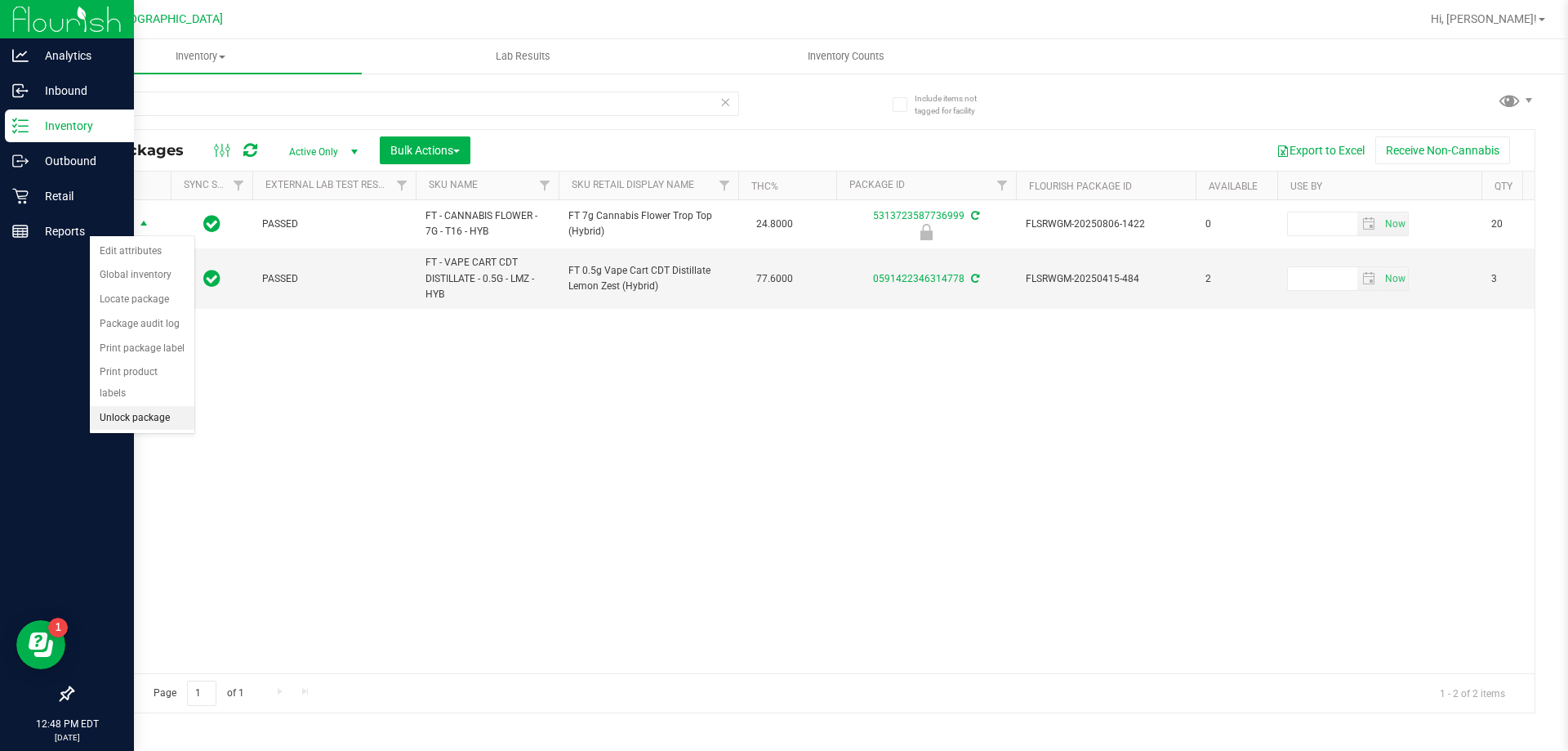
click at [169, 406] on li "Unlock package" at bounding box center [142, 418] width 105 height 24
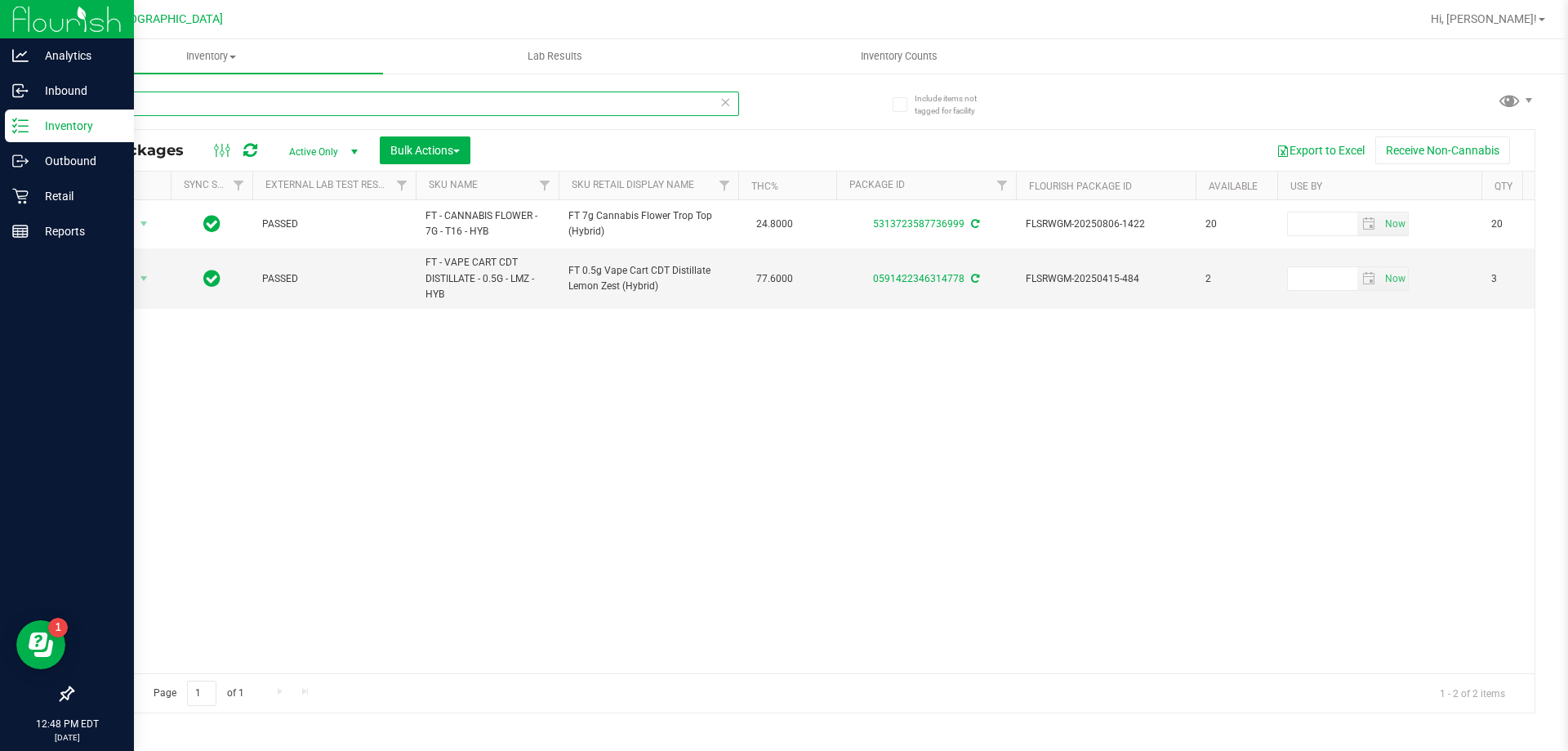
drag, startPoint x: 199, startPoint y: 103, endPoint x: 66, endPoint y: 97, distance: 133.1
click at [66, 97] on div "Include items not tagged for facility 1422 All Packages Active Only Active Only…" at bounding box center [803, 321] width 1528 height 498
type input "094"
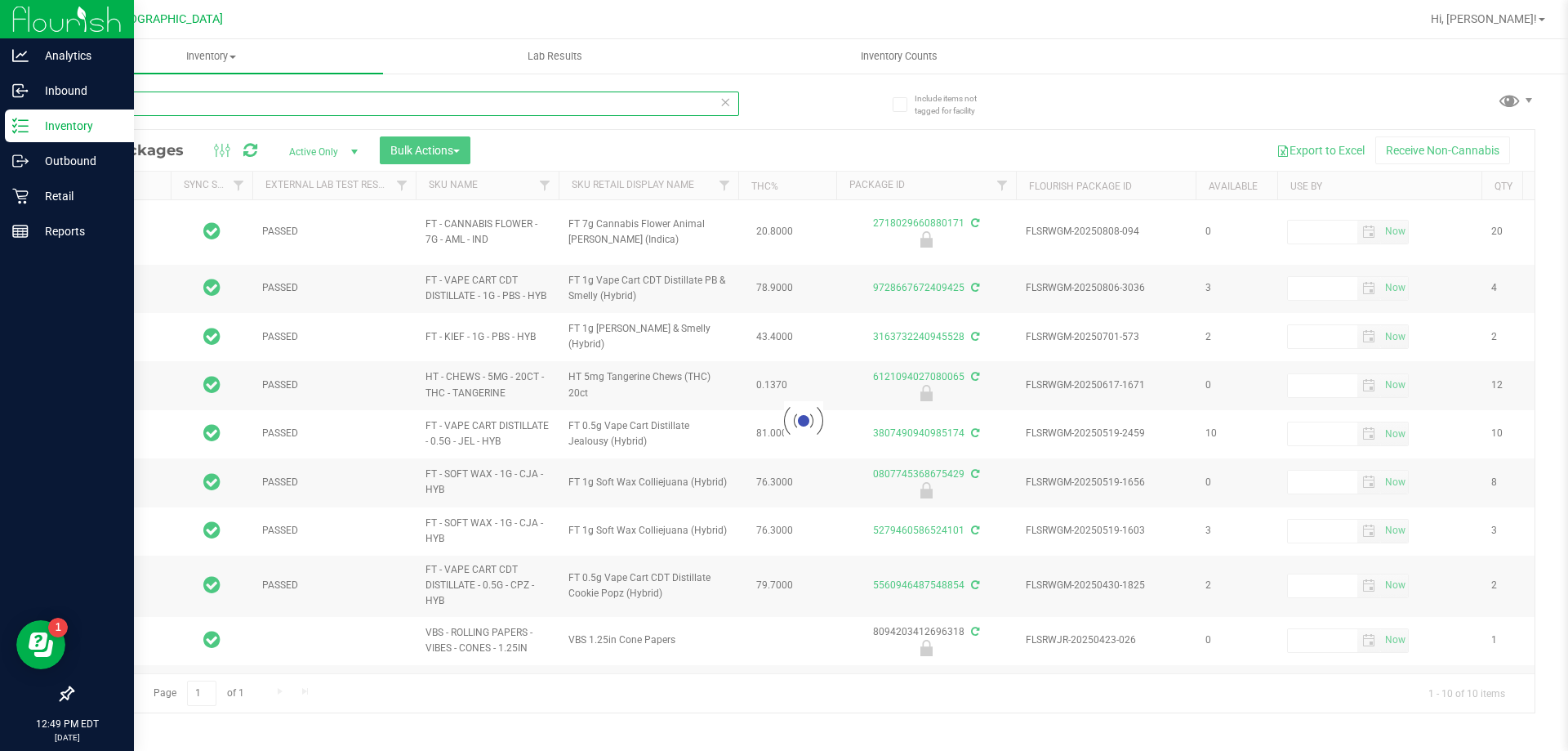
type input "[DATE]"
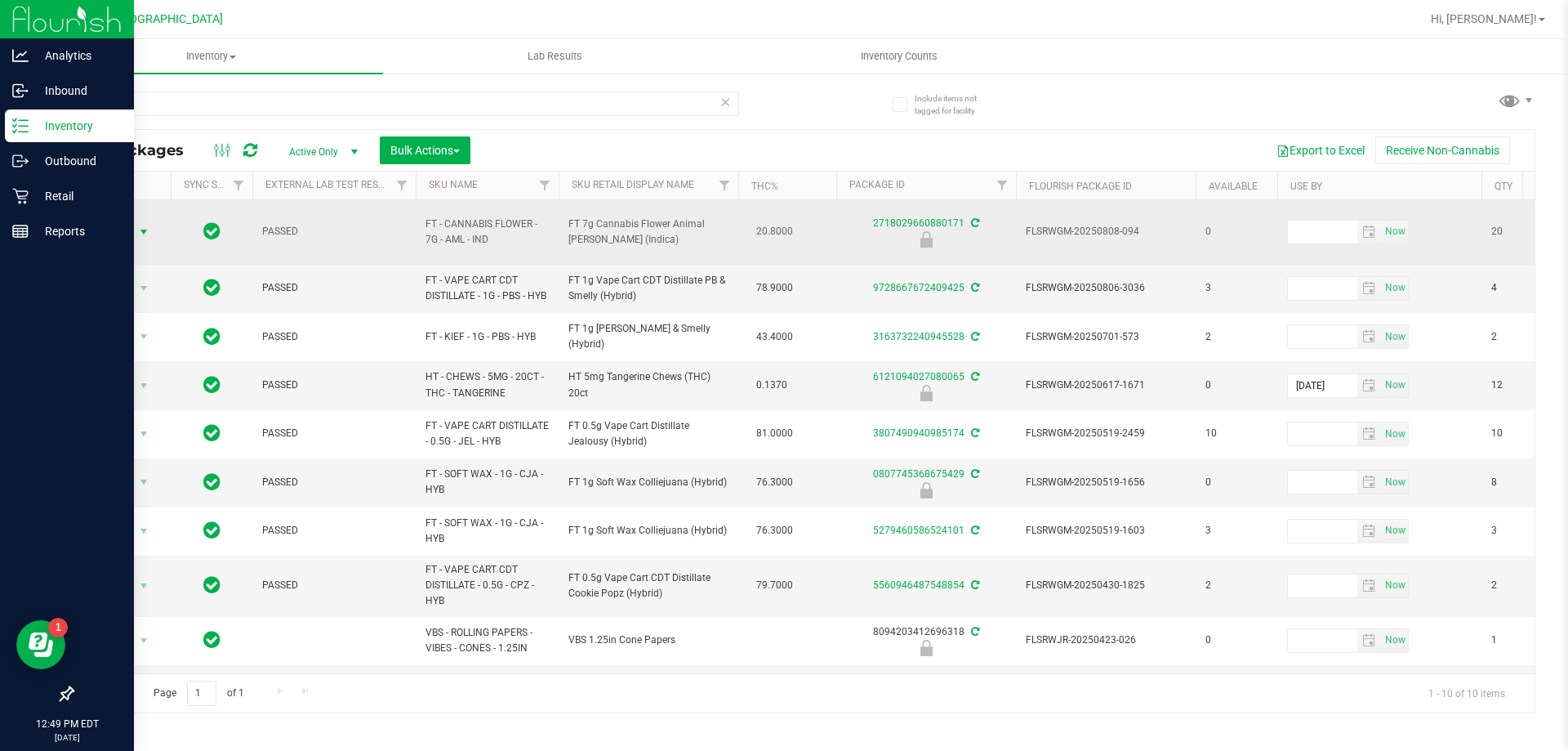
click at [119, 220] on span "Action" at bounding box center [111, 232] width 44 height 23
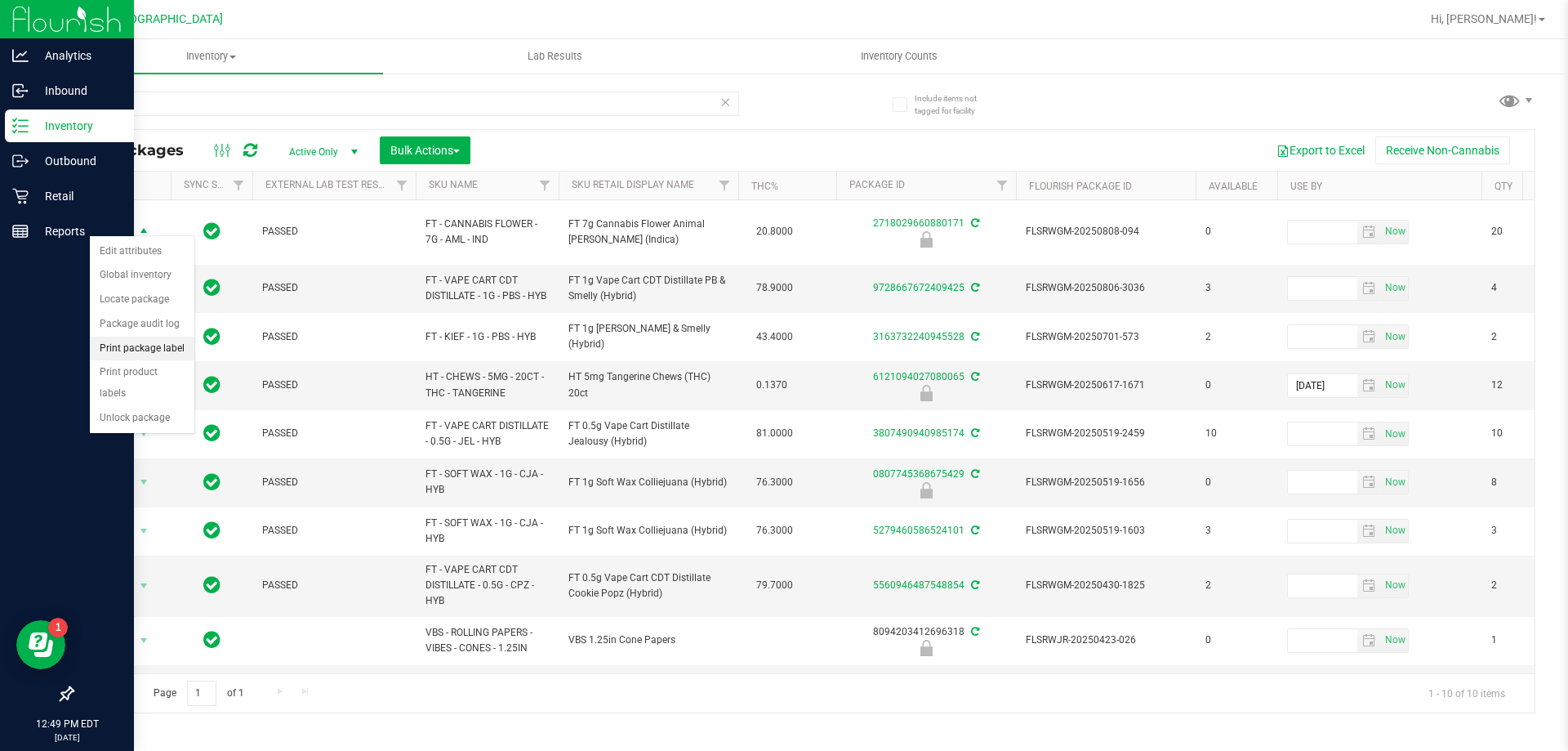
click at [130, 357] on li "Print package label" at bounding box center [142, 348] width 105 height 24
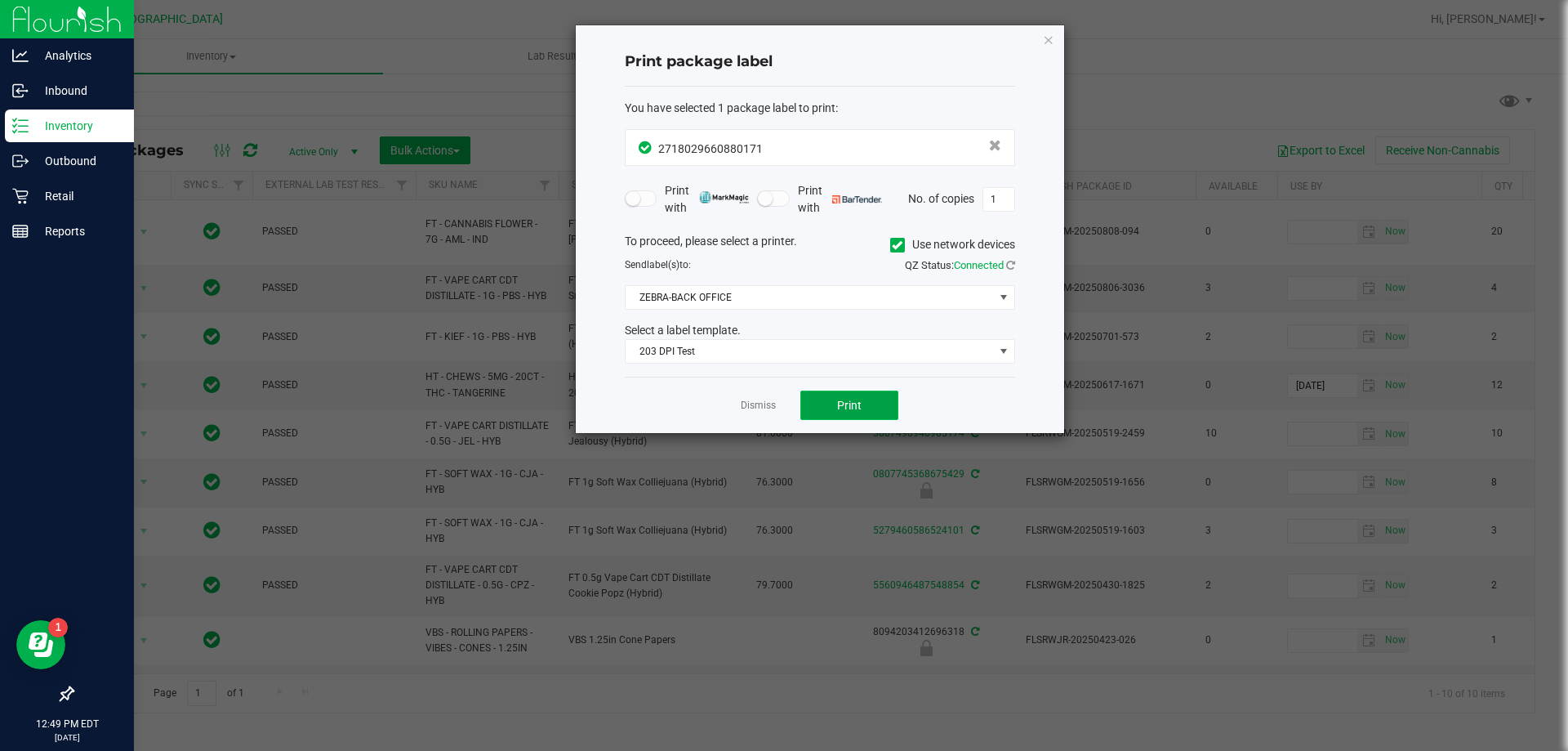
click at [846, 399] on span "Print" at bounding box center [849, 405] width 24 height 13
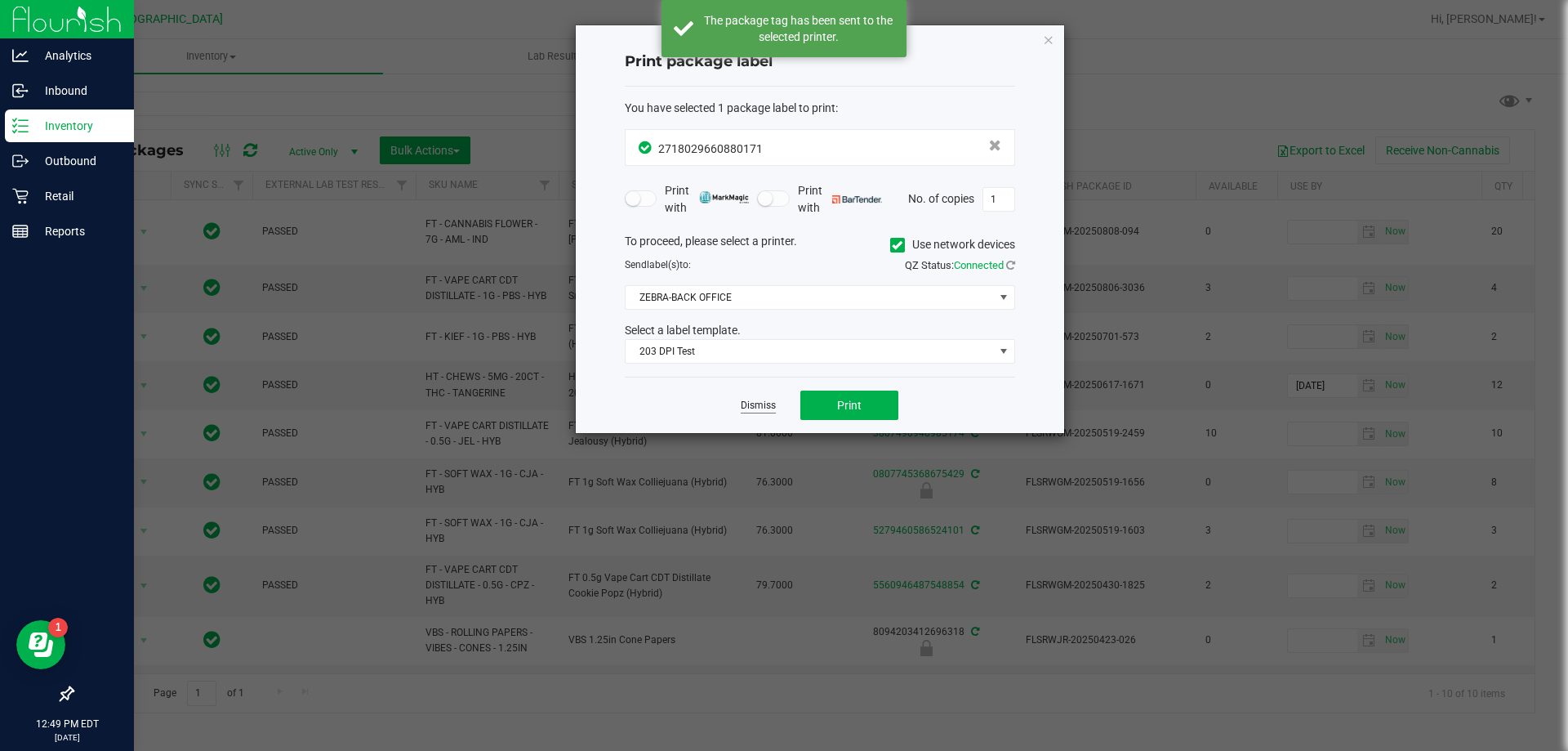
click at [756, 407] on link "Dismiss" at bounding box center [758, 405] width 35 height 14
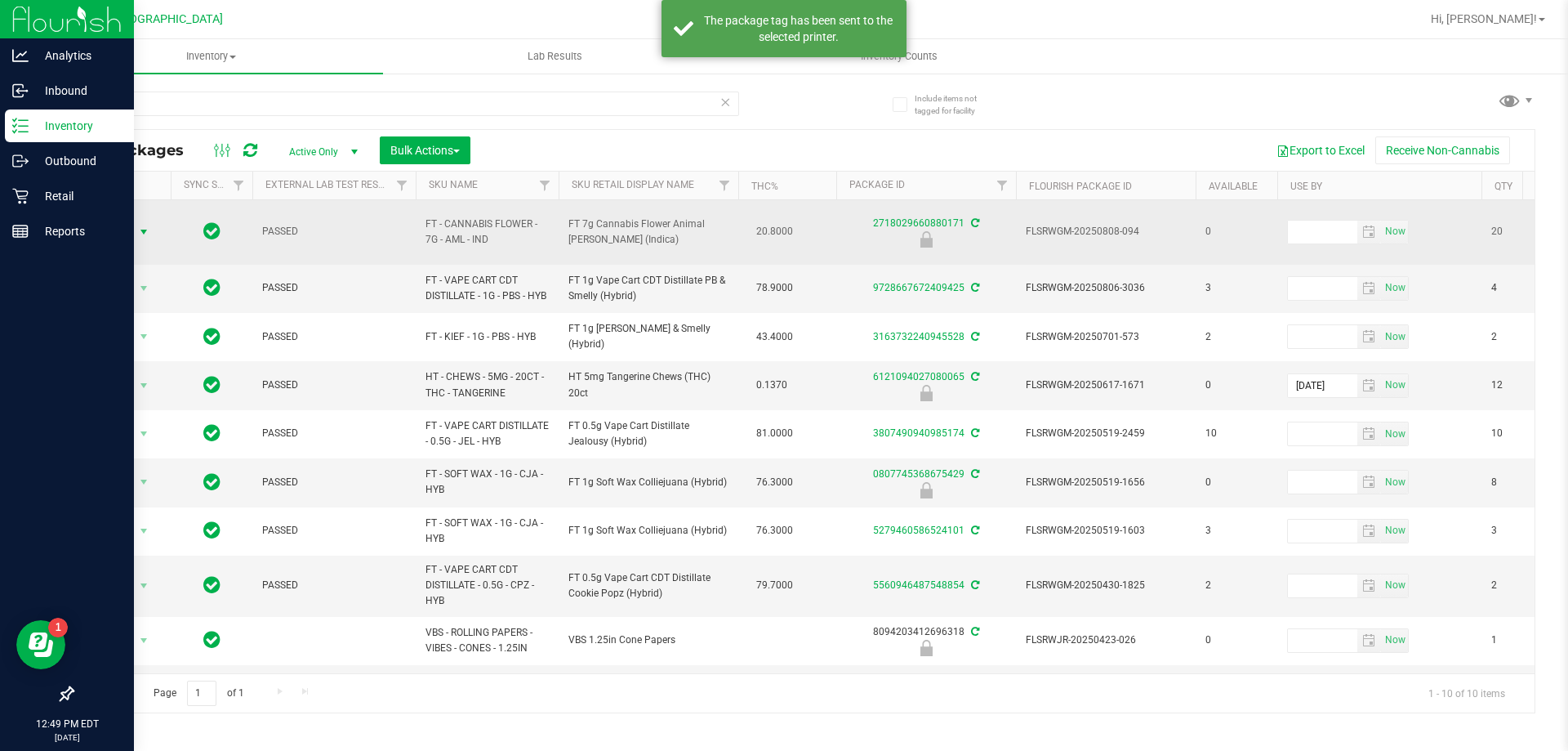
click at [139, 225] on span "select" at bounding box center [143, 232] width 13 height 13
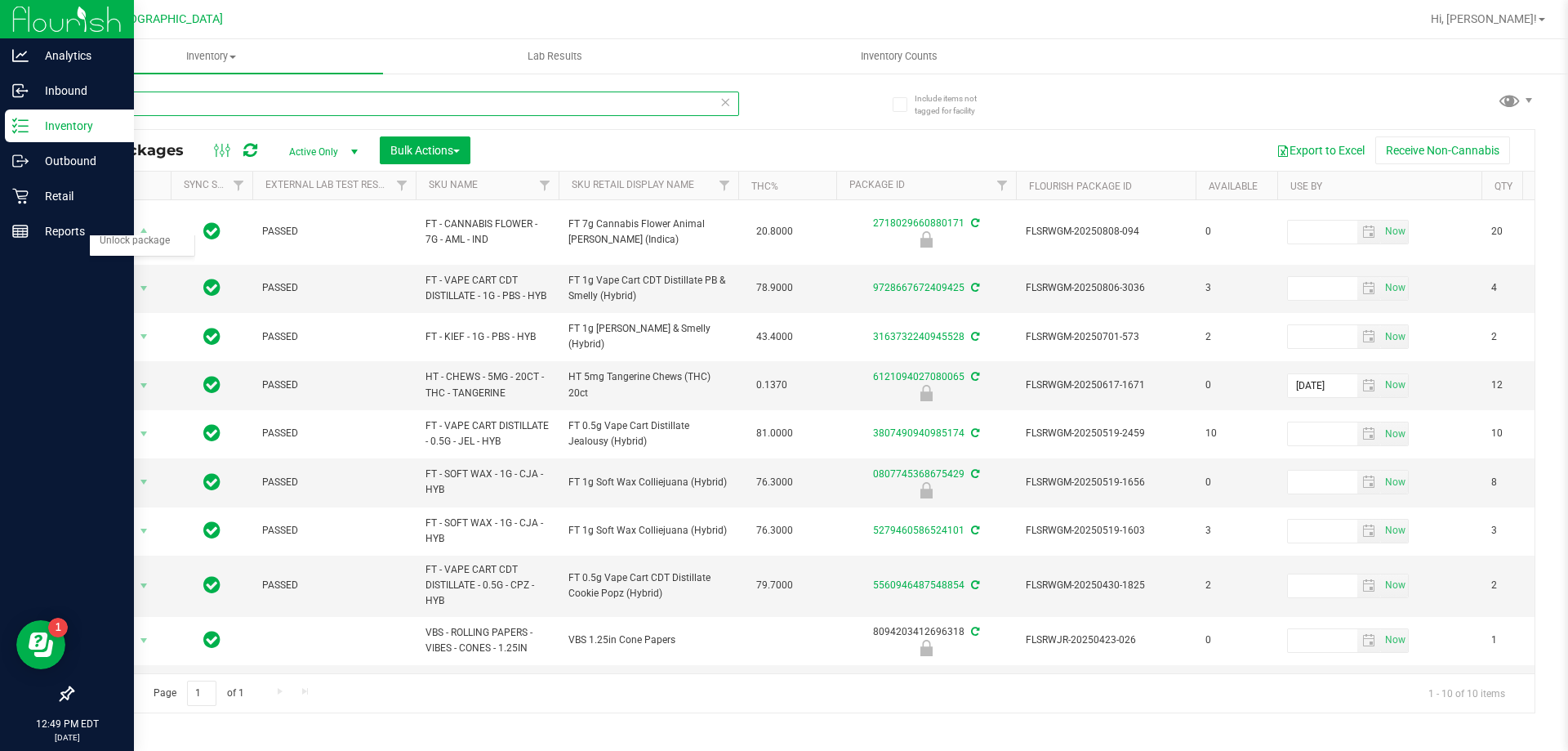
drag, startPoint x: 145, startPoint y: 106, endPoint x: 102, endPoint y: 106, distance: 43.0
click at [102, 106] on input "094" at bounding box center [405, 104] width 667 height 24
type input "0"
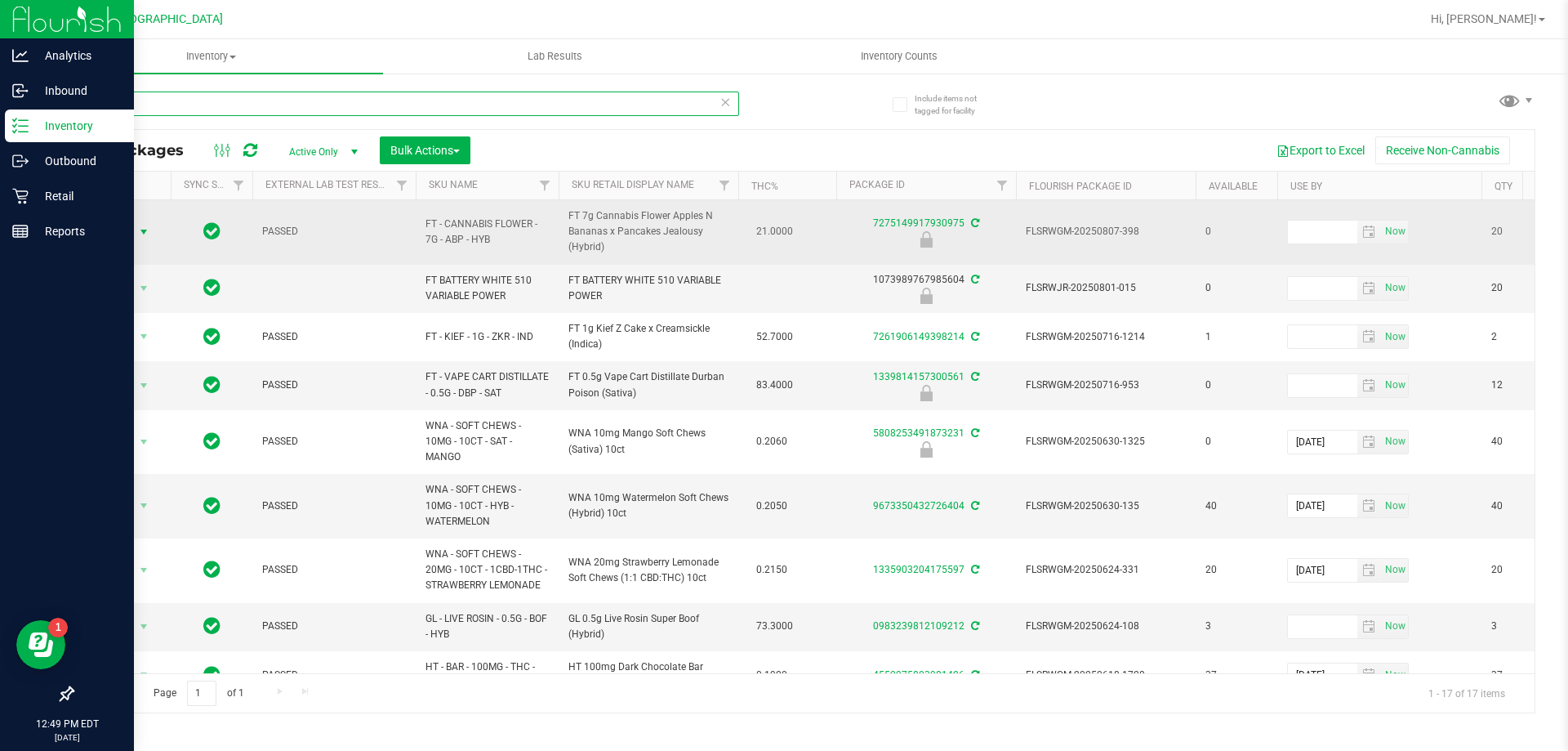
type input "398"
click at [113, 220] on span "Action" at bounding box center [111, 232] width 44 height 23
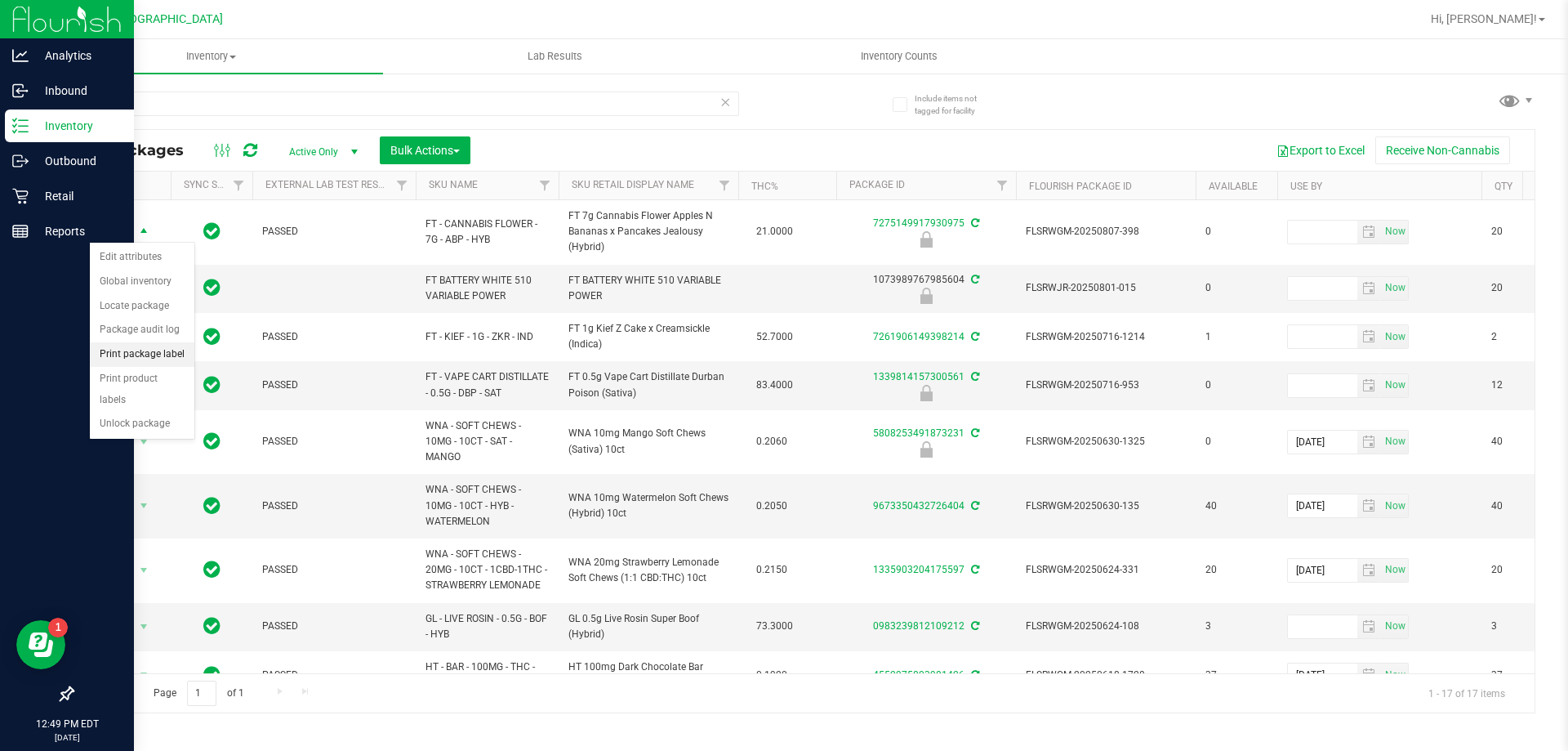
click at [152, 354] on li "Print package label" at bounding box center [142, 355] width 105 height 24
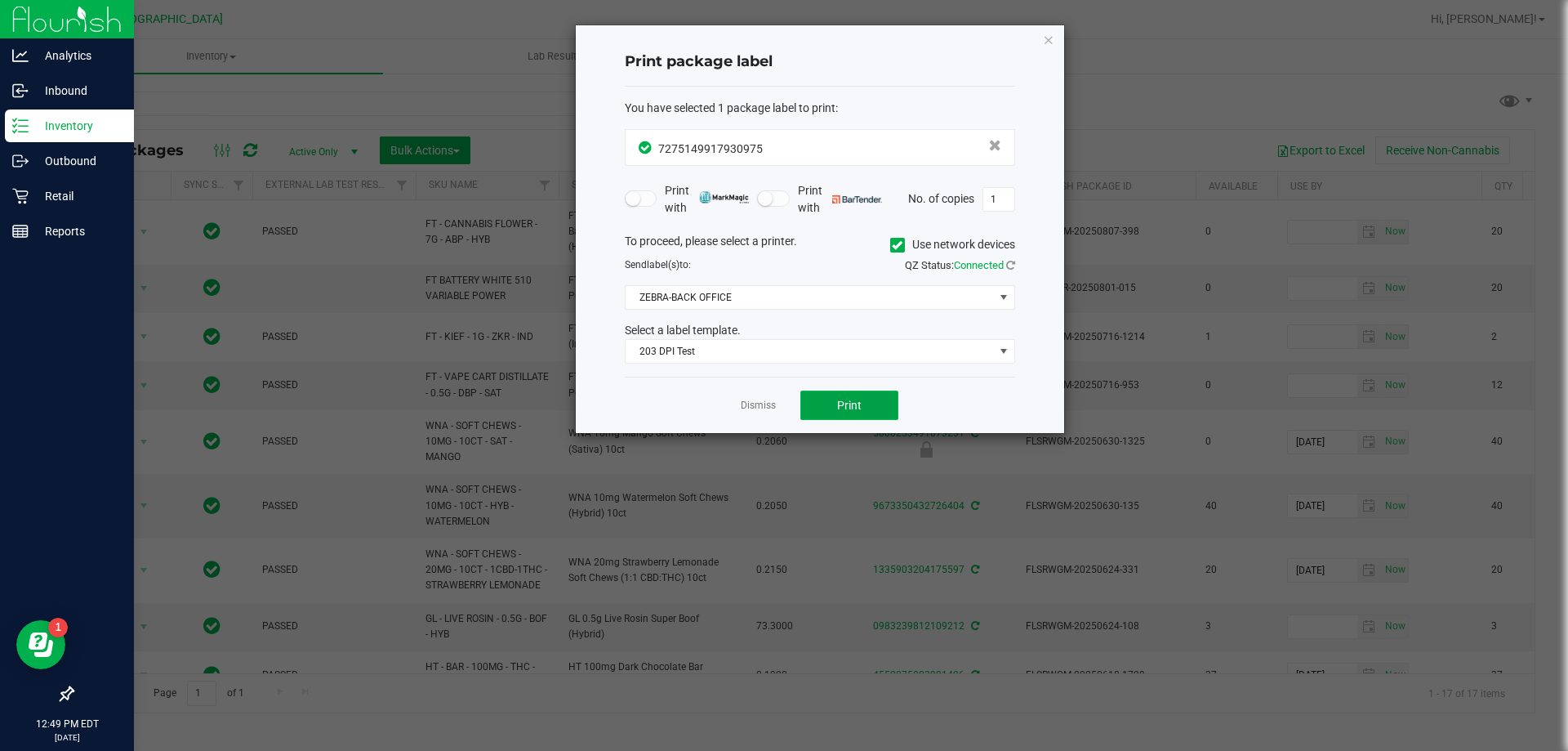
click at [852, 404] on span "Print" at bounding box center [849, 405] width 24 height 13
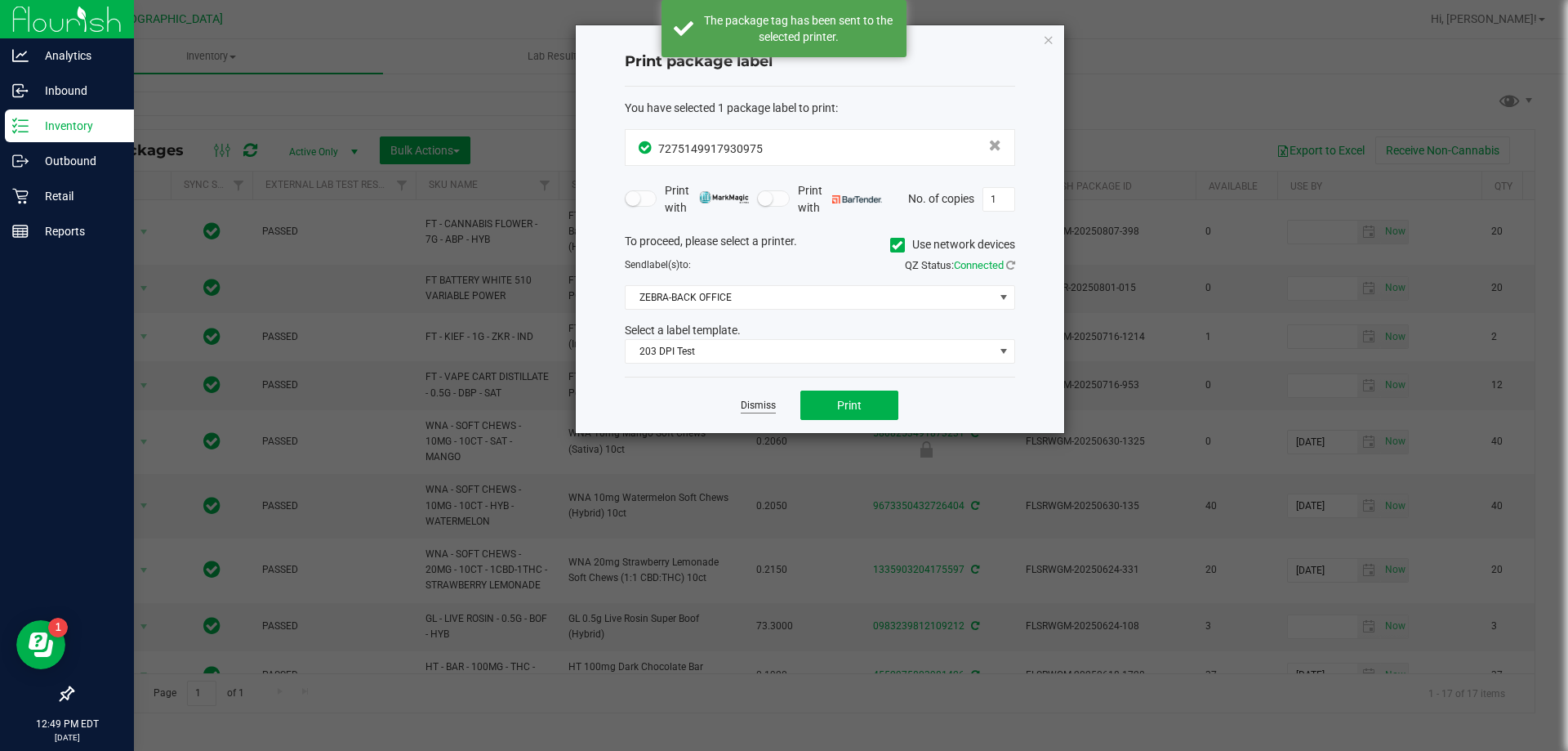
click at [768, 407] on link "Dismiss" at bounding box center [758, 405] width 35 height 14
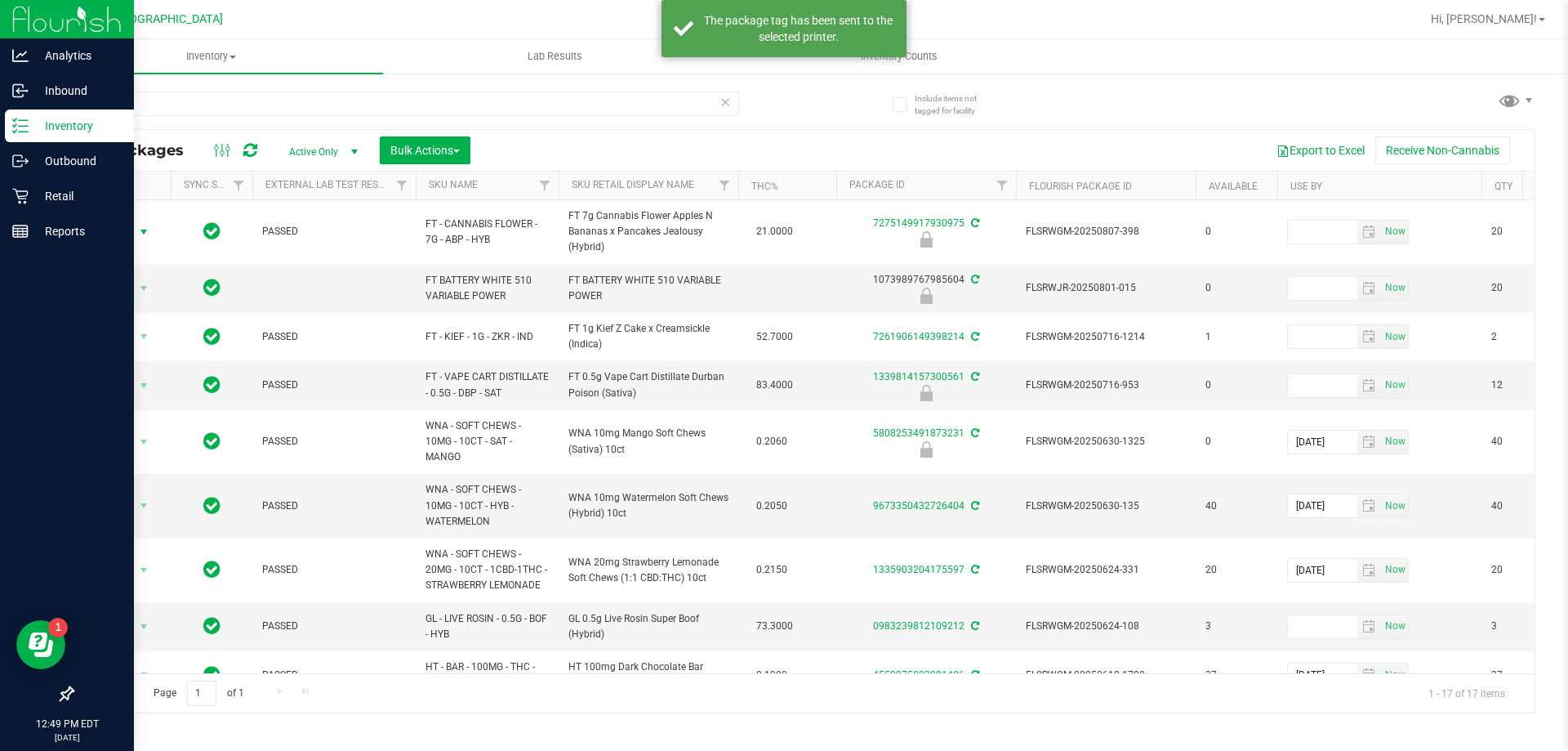
click at [25, 8] on img at bounding box center [67, 19] width 109 height 38
